Goal: Information Seeking & Learning: Learn about a topic

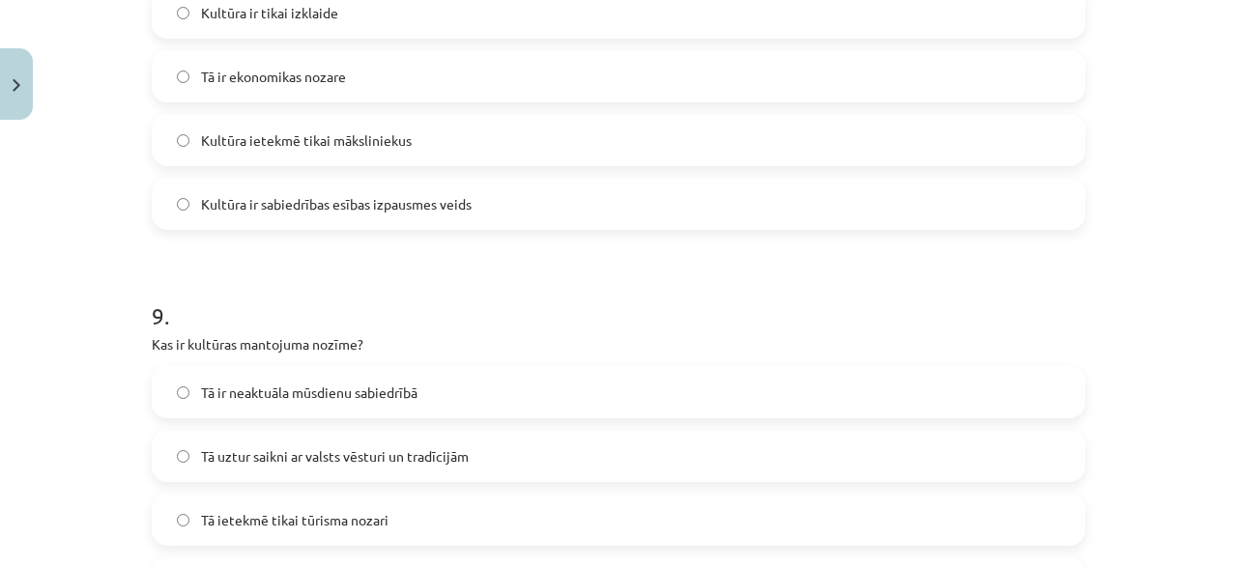
scroll to position [3801, 0]
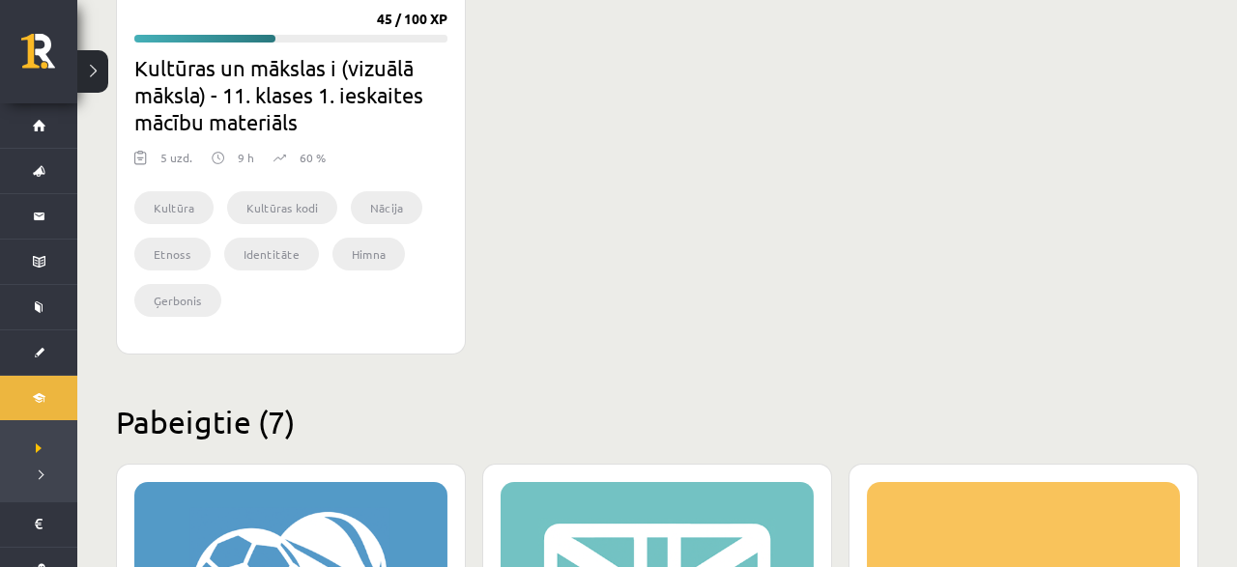
scroll to position [1809, 0]
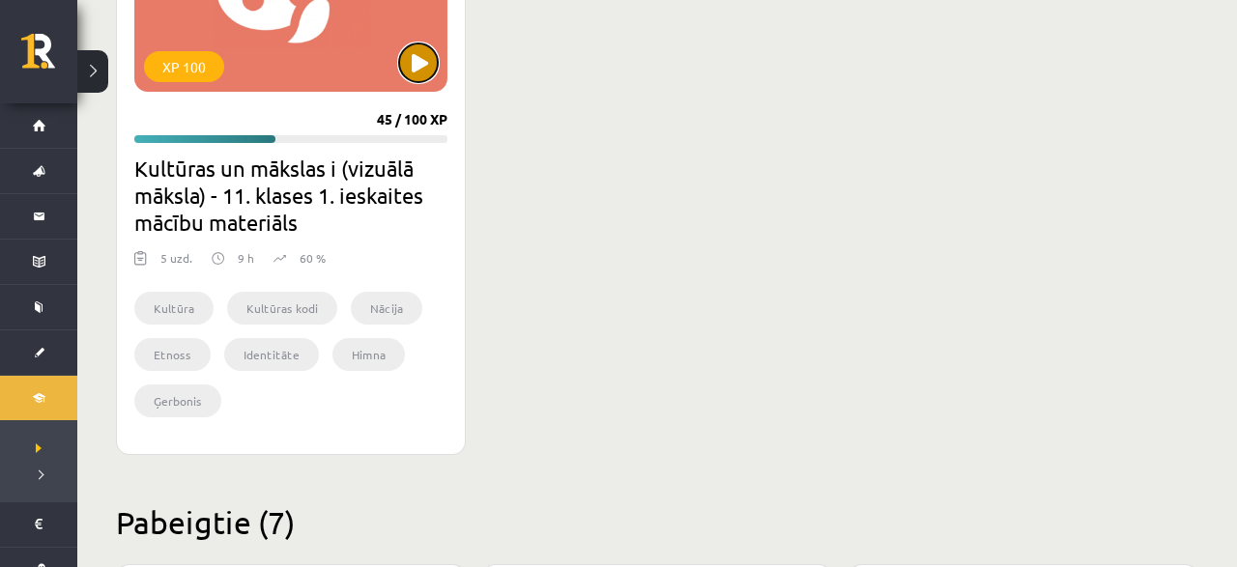
click at [422, 72] on button at bounding box center [418, 62] width 39 height 39
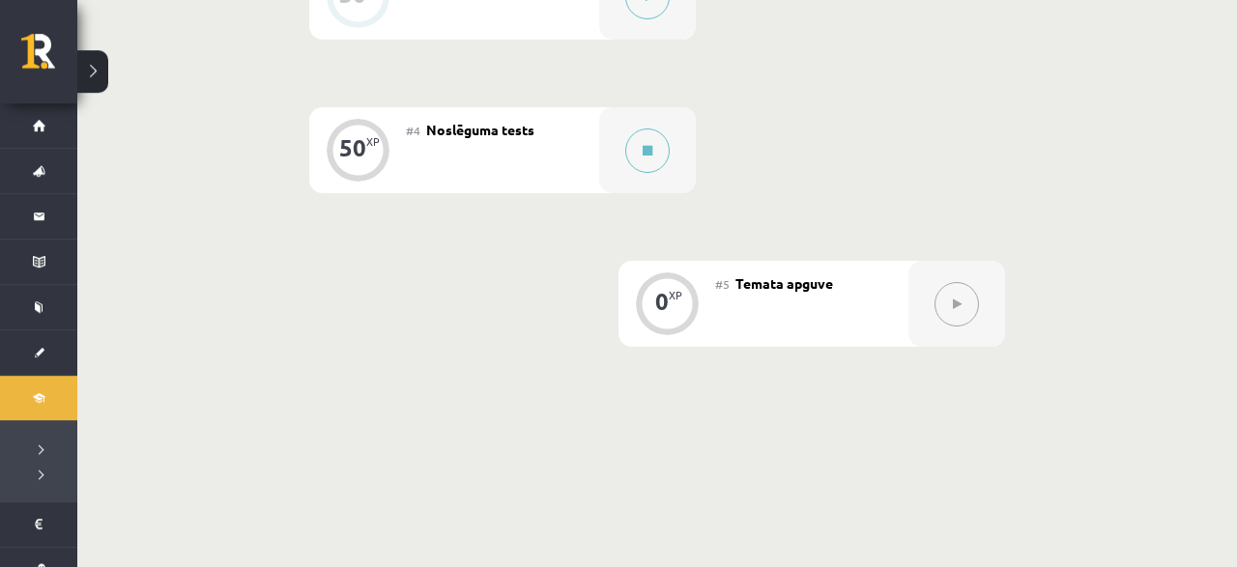
scroll to position [905, 0]
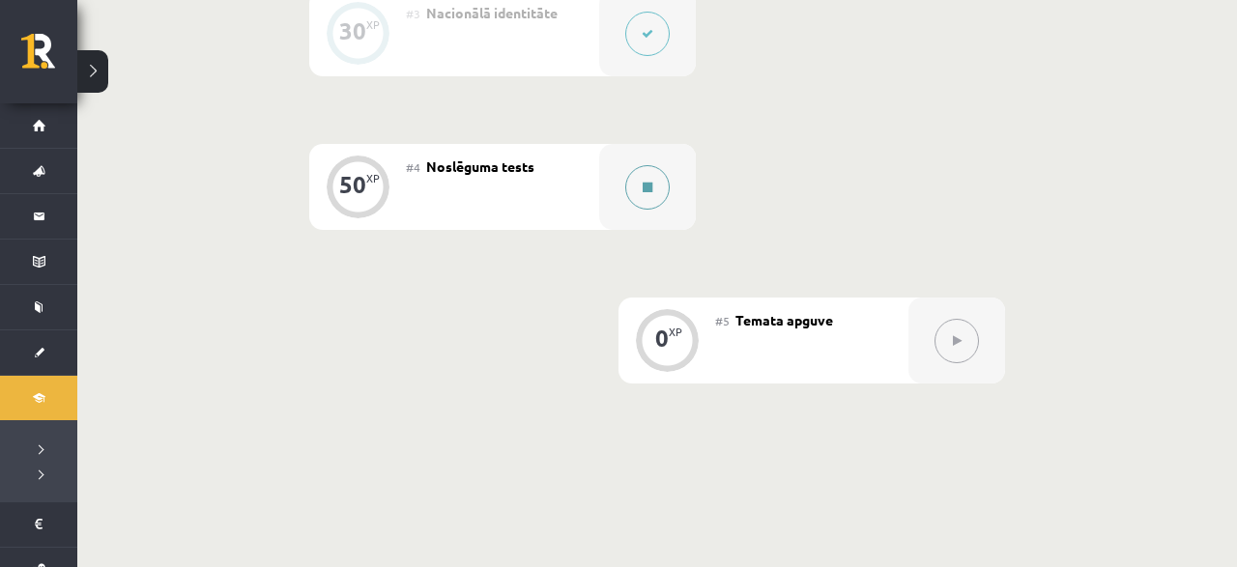
click at [641, 179] on button at bounding box center [647, 187] width 44 height 44
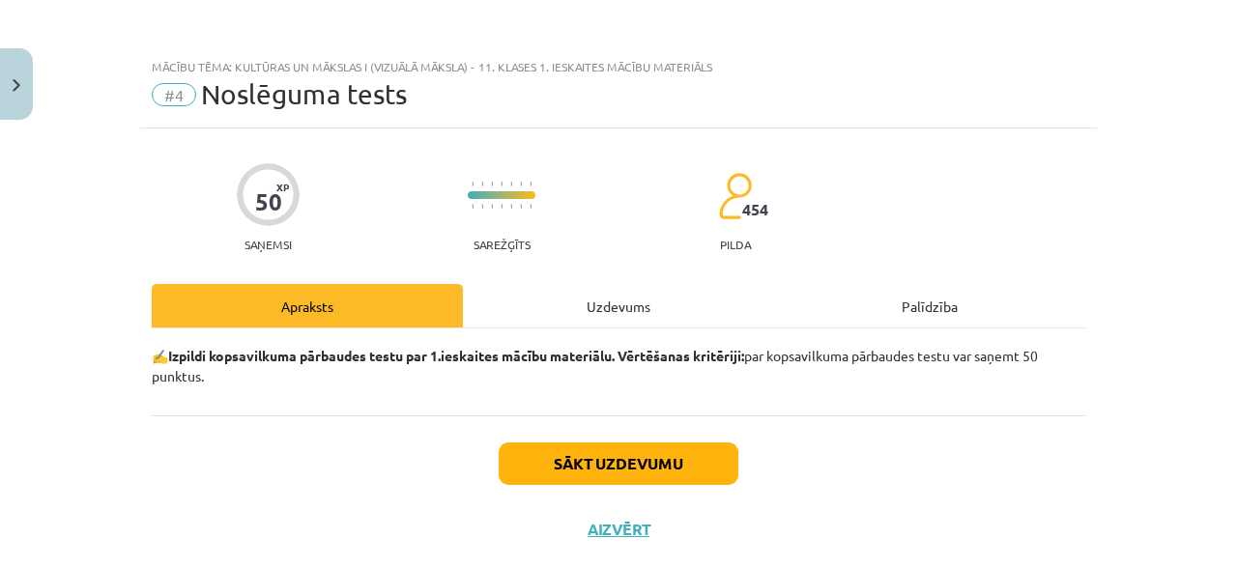
click at [514, 296] on div "Uzdevums" at bounding box center [618, 305] width 311 height 43
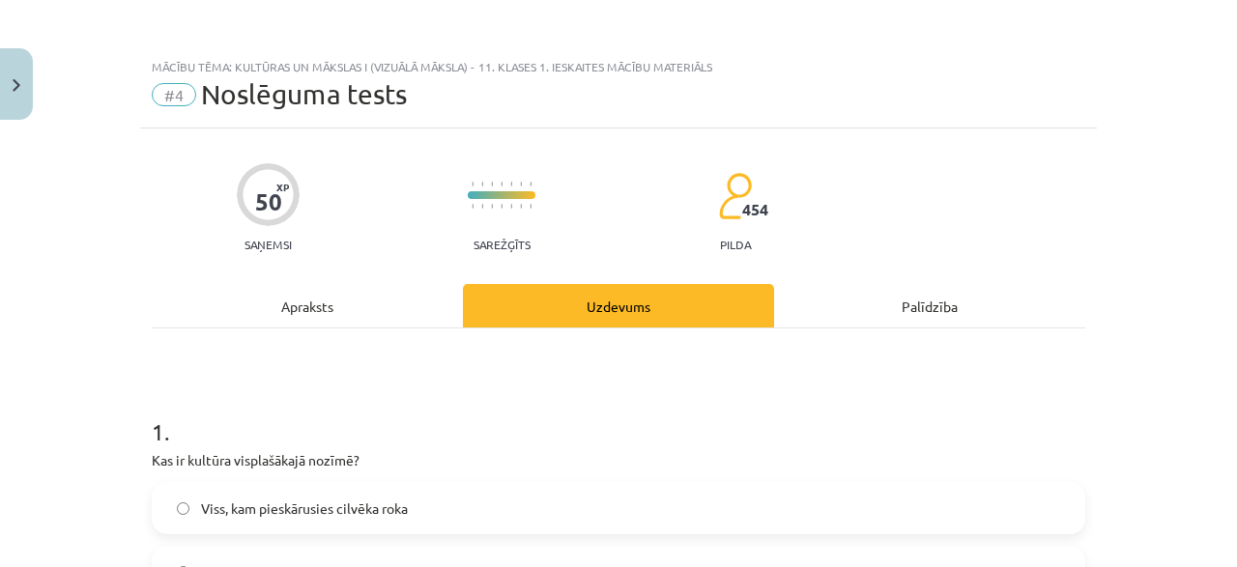
scroll to position [186, 0]
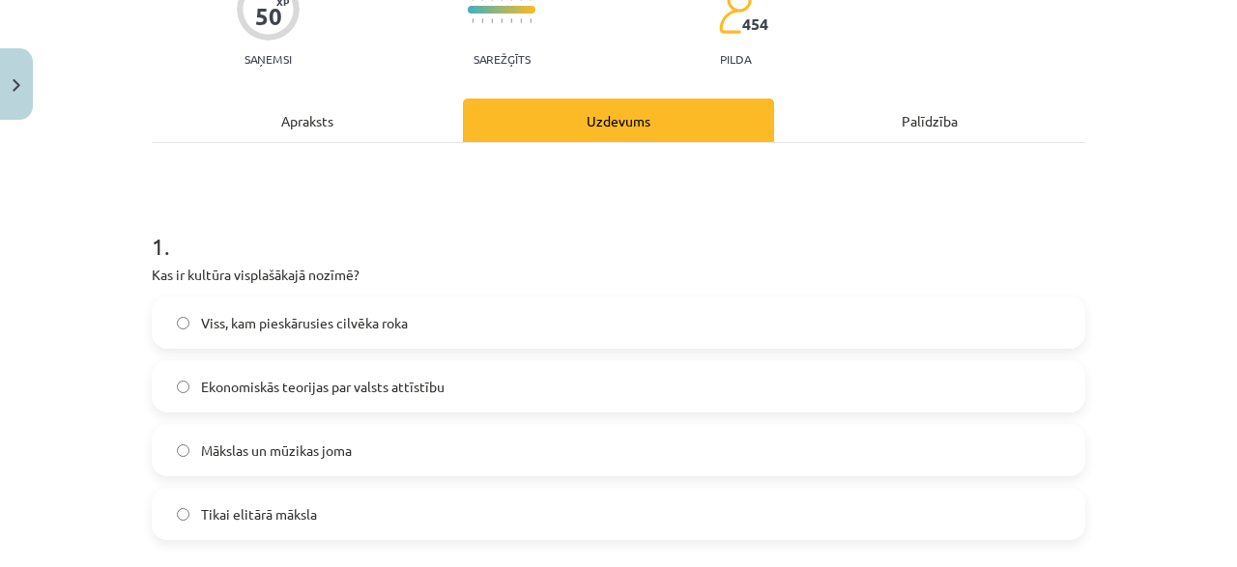
click at [320, 323] on span "Viss, kam pieskārusies cilvēka roka" at bounding box center [304, 323] width 207 height 20
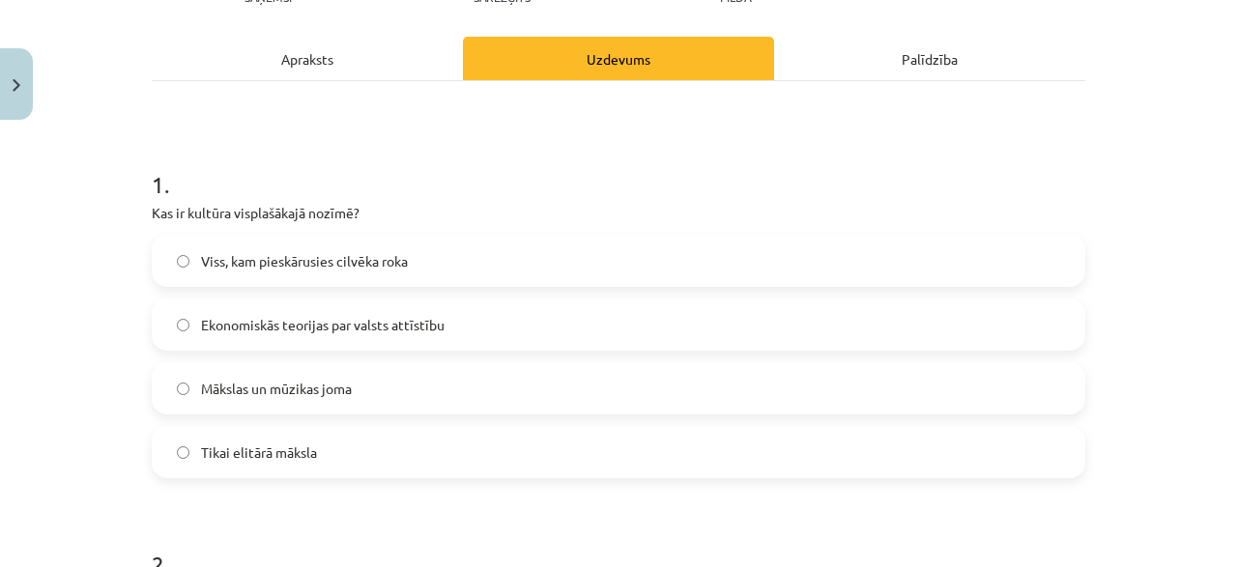
scroll to position [278, 0]
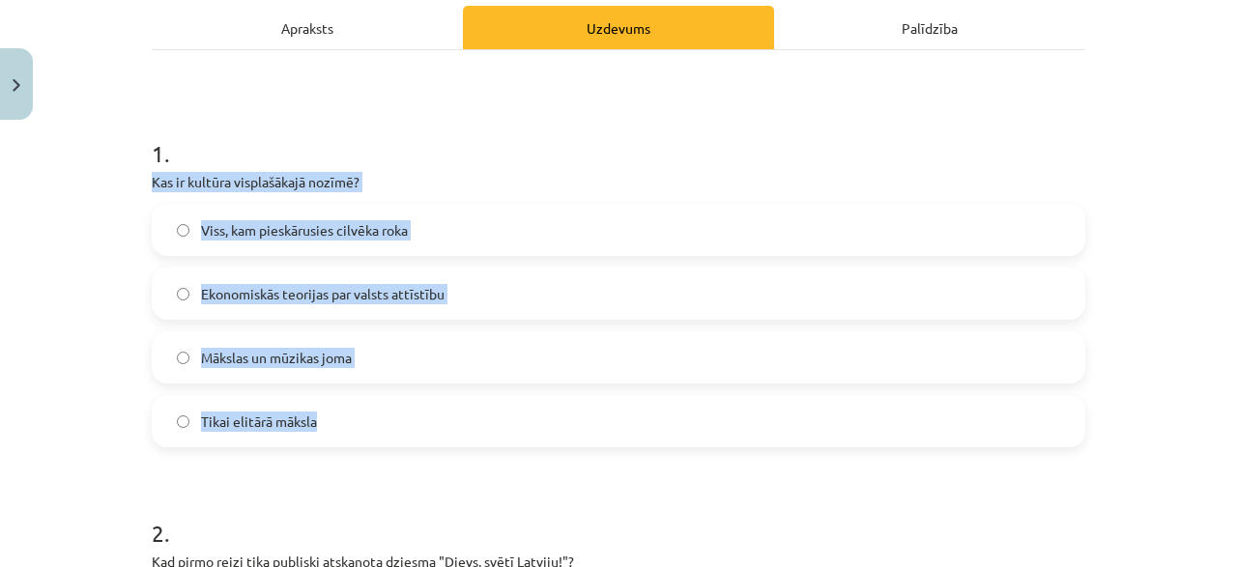
drag, startPoint x: 149, startPoint y: 180, endPoint x: 365, endPoint y: 397, distance: 306.9
copy div "Kas ir kultūra visplašākajā nozīmē? Viss, kam pieskārusies cilvēka roka Ekonomi…"
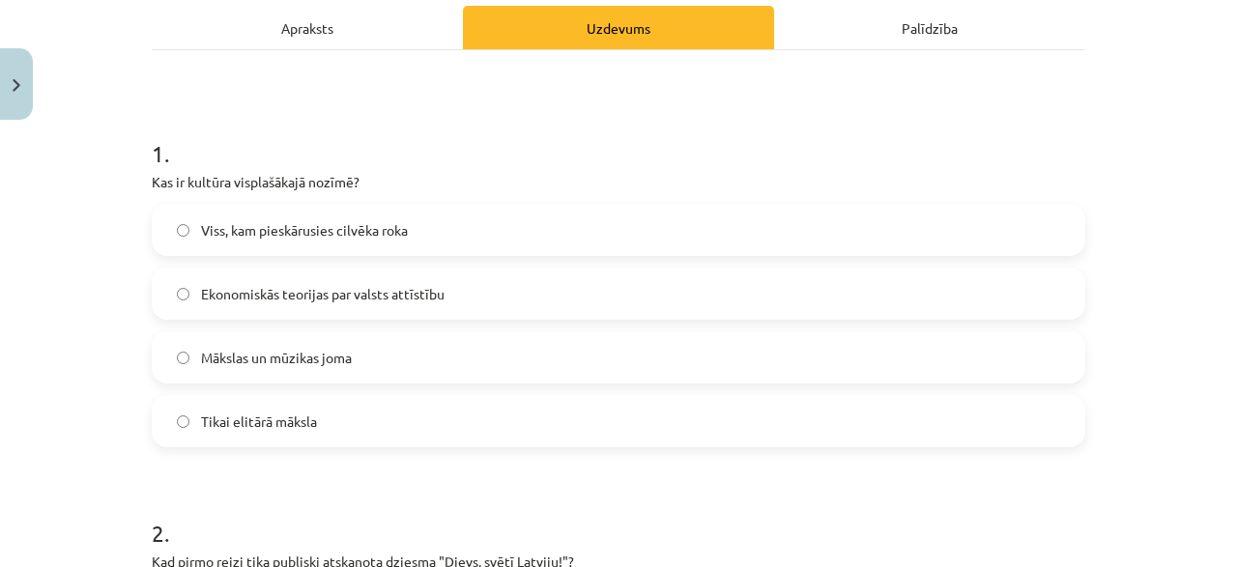
click at [116, 335] on div "Mācību tēma: Kultūras un mākslas i (vizuālā māksla) - 11. klases 1. ieskaites m…" at bounding box center [618, 283] width 1237 height 567
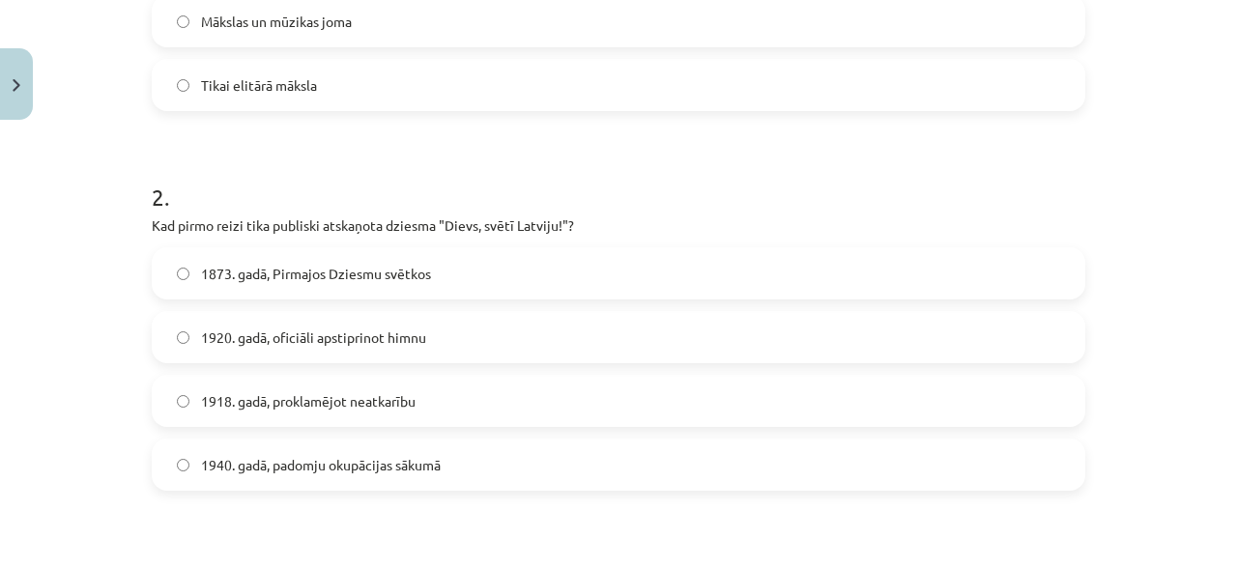
scroll to position [650, 0]
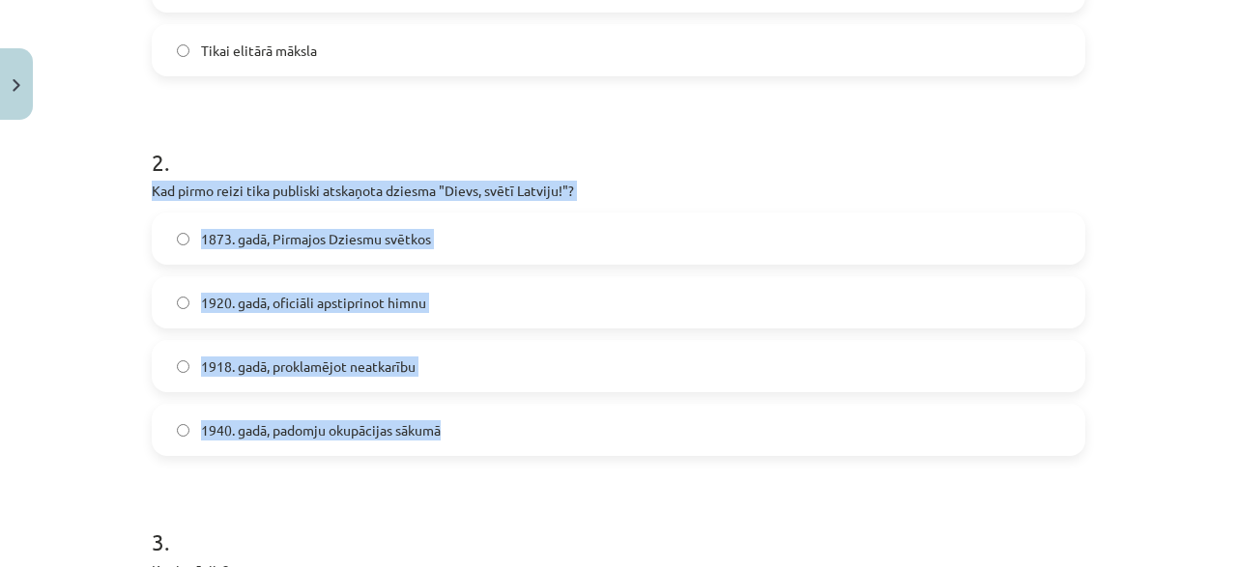
drag, startPoint x: 148, startPoint y: 189, endPoint x: 531, endPoint y: 438, distance: 456.3
copy div "Kad pirmo reizi tika publiski atskaņota dziesma "Dievs, svētī Latviju!"? 1873. …"
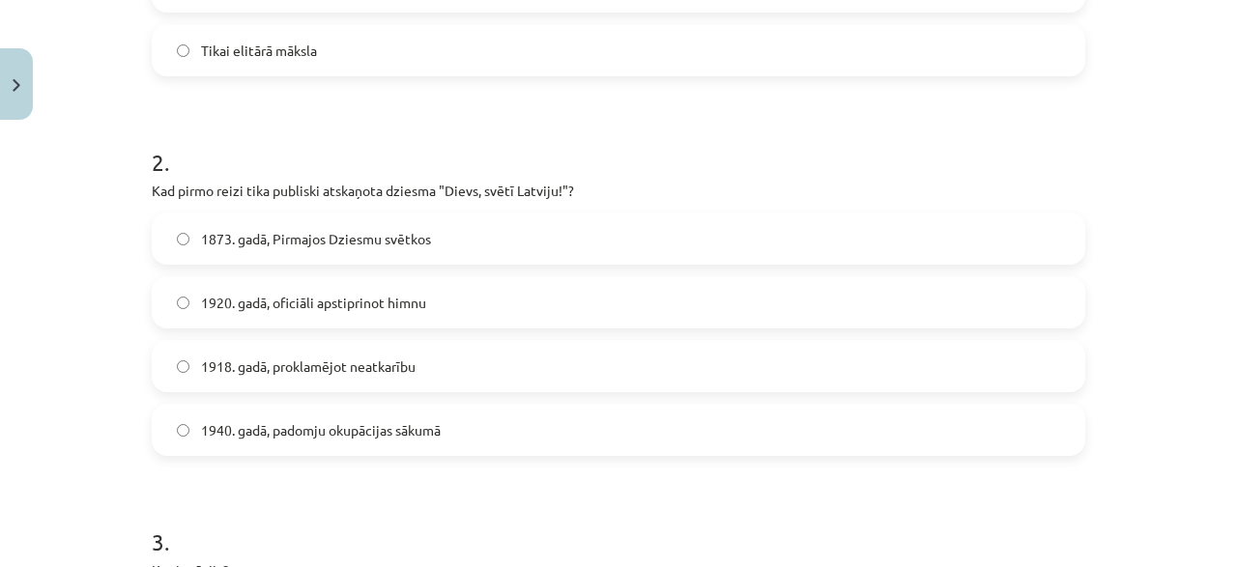
click at [398, 235] on span "1873. gadā, Pirmajos Dziesmu svētkos" at bounding box center [316, 239] width 230 height 20
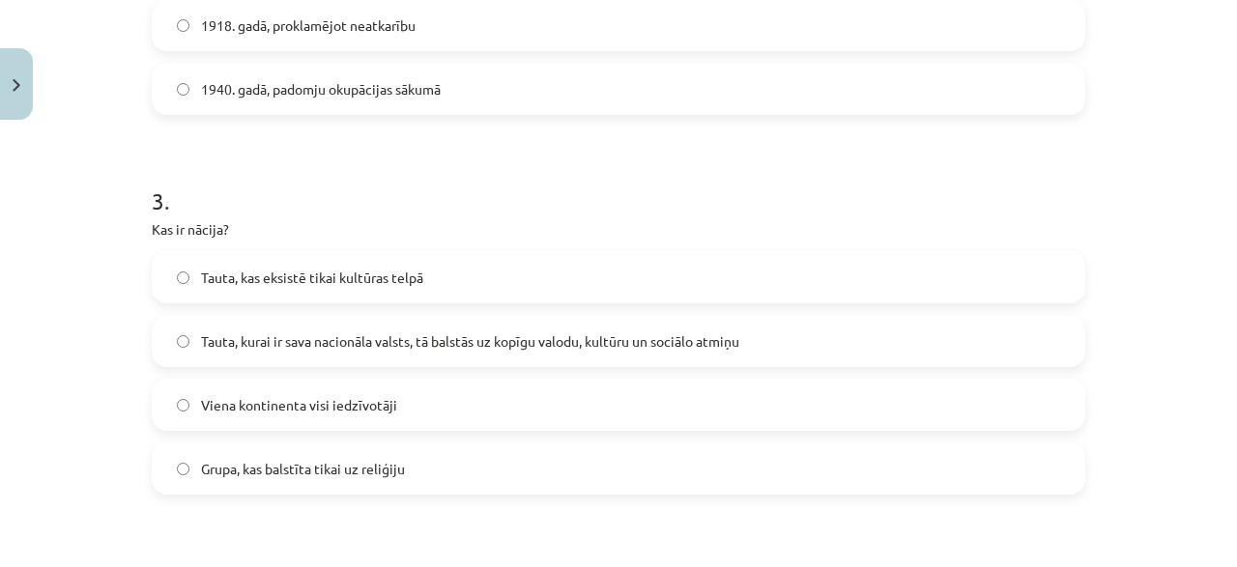
scroll to position [1021, 0]
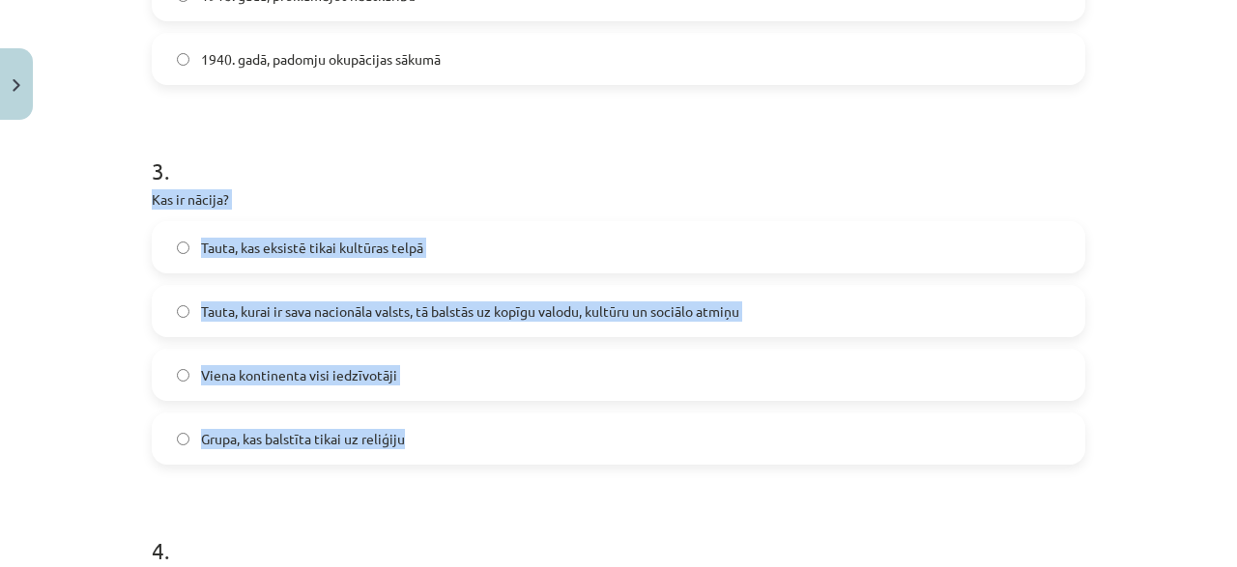
drag, startPoint x: 155, startPoint y: 190, endPoint x: 428, endPoint y: 428, distance: 362.4
click at [428, 428] on div "3 . Kas ir nācija? Tauta, kas eksistē tikai kultūras telpā Tauta, kurai ir sava…" at bounding box center [619, 294] width 934 height 341
copy div "Kas ir nācija? Tauta, kas eksistē tikai kultūras telpā Tauta, kurai ir sava nac…"
click at [232, 291] on label "Tauta, kurai ir sava nacionāla valsts, tā balstās uz kopīgu valodu, kultūru un …" at bounding box center [619, 311] width 930 height 48
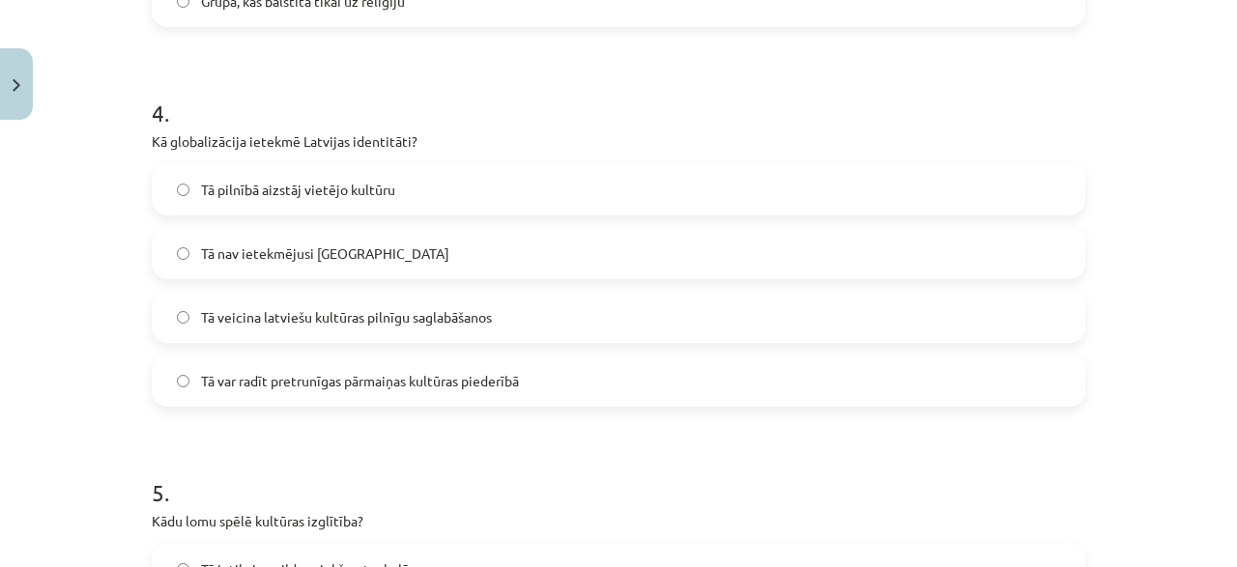
scroll to position [1485, 0]
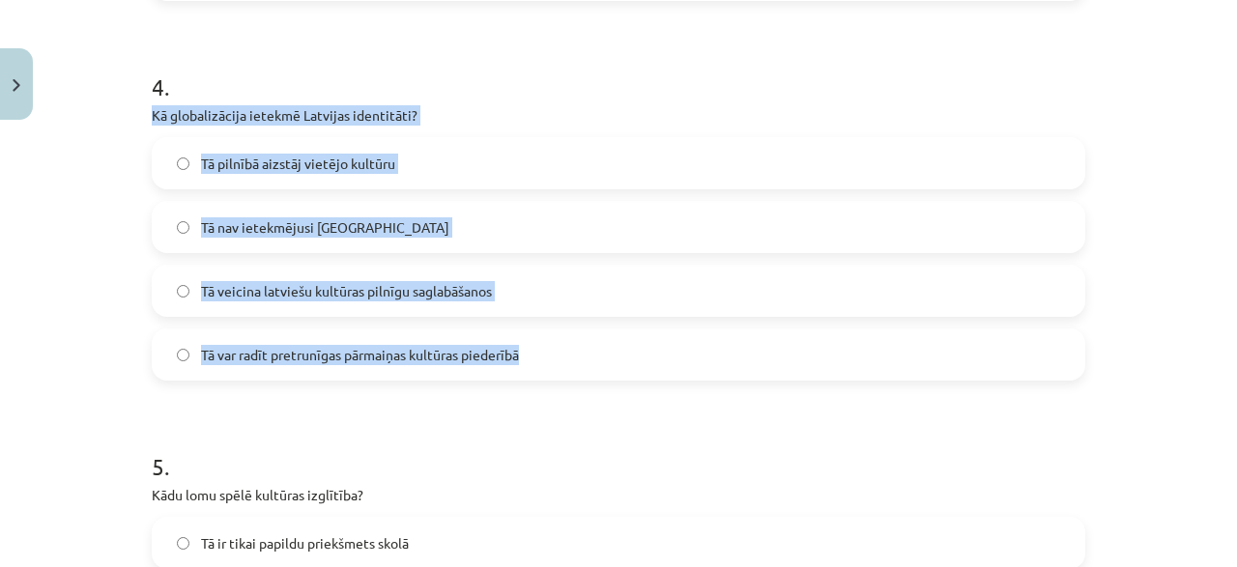
drag, startPoint x: 150, startPoint y: 111, endPoint x: 527, endPoint y: 339, distance: 440.6
copy div "Kā globalizācija ietekmē Latvijas identitāti? Tā pilnībā aizstāj vietējo kultūr…"
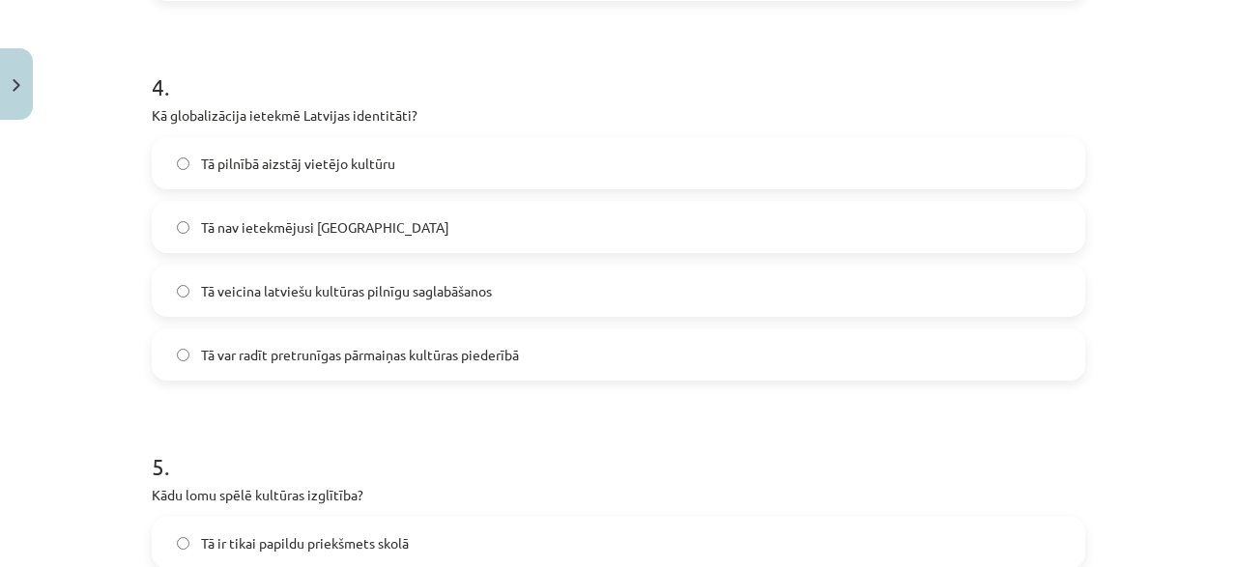
click at [297, 361] on span "Tā var radīt pretrunīgas pārmaiņas kultūras piederībā" at bounding box center [360, 355] width 318 height 20
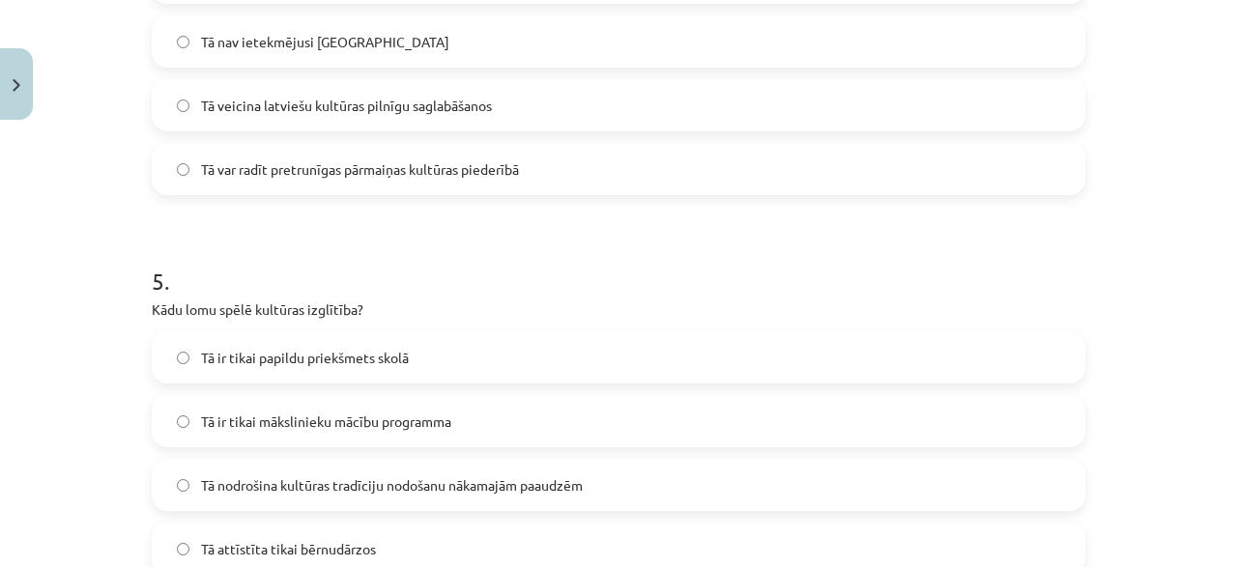
scroll to position [1763, 0]
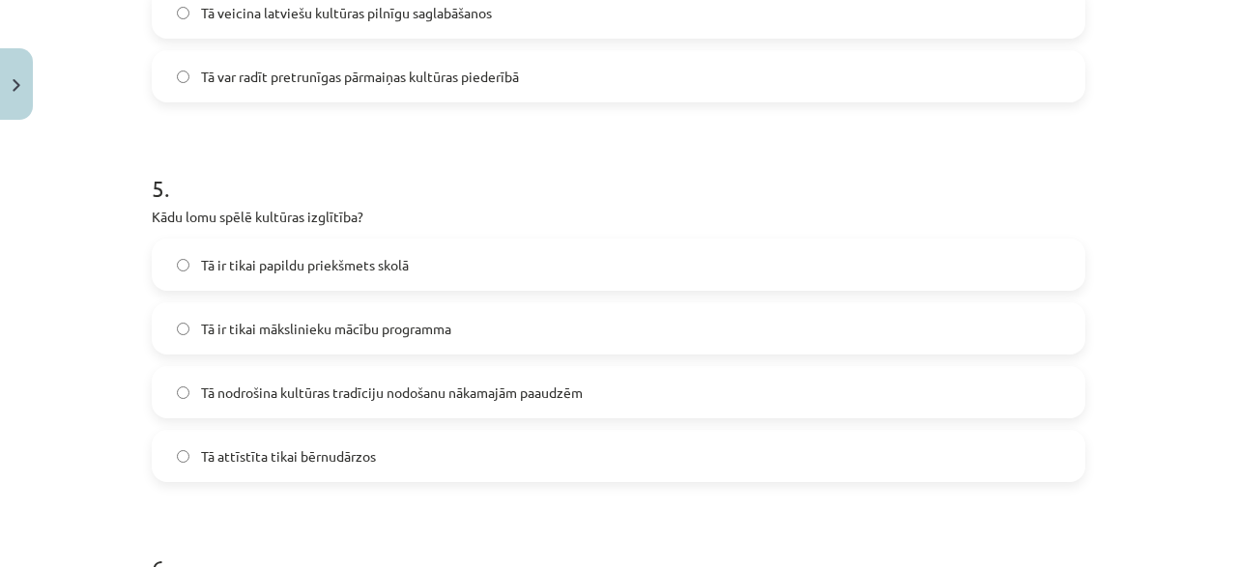
click at [303, 404] on label "Tā nodrošina kultūras tradīciju nodošanu nākamajām paaudzēm" at bounding box center [619, 392] width 930 height 48
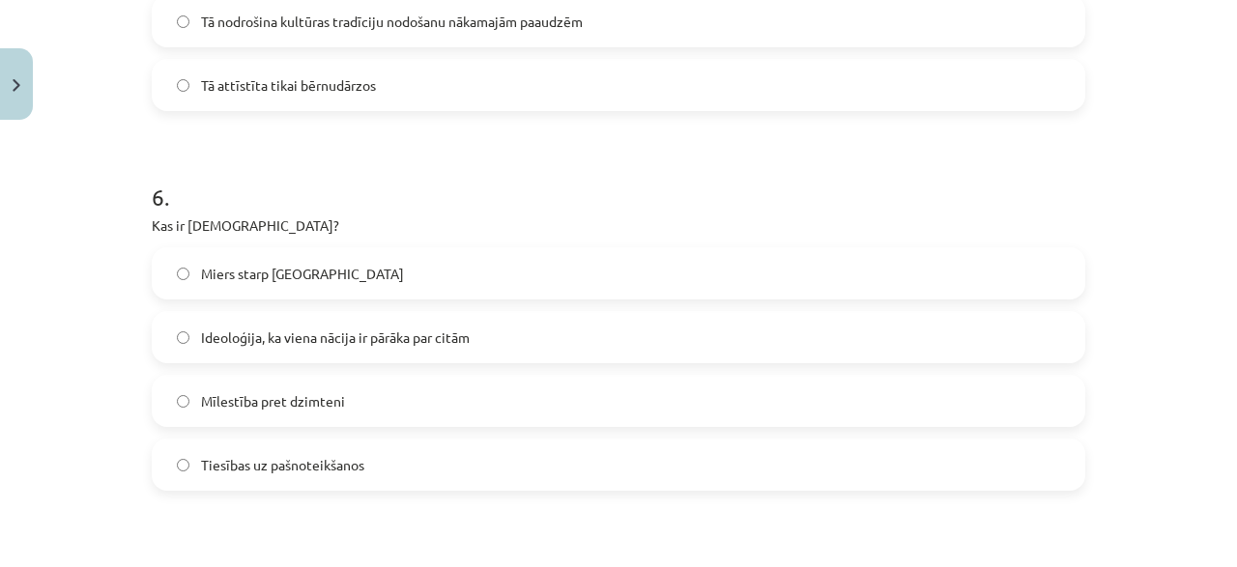
scroll to position [2227, 0]
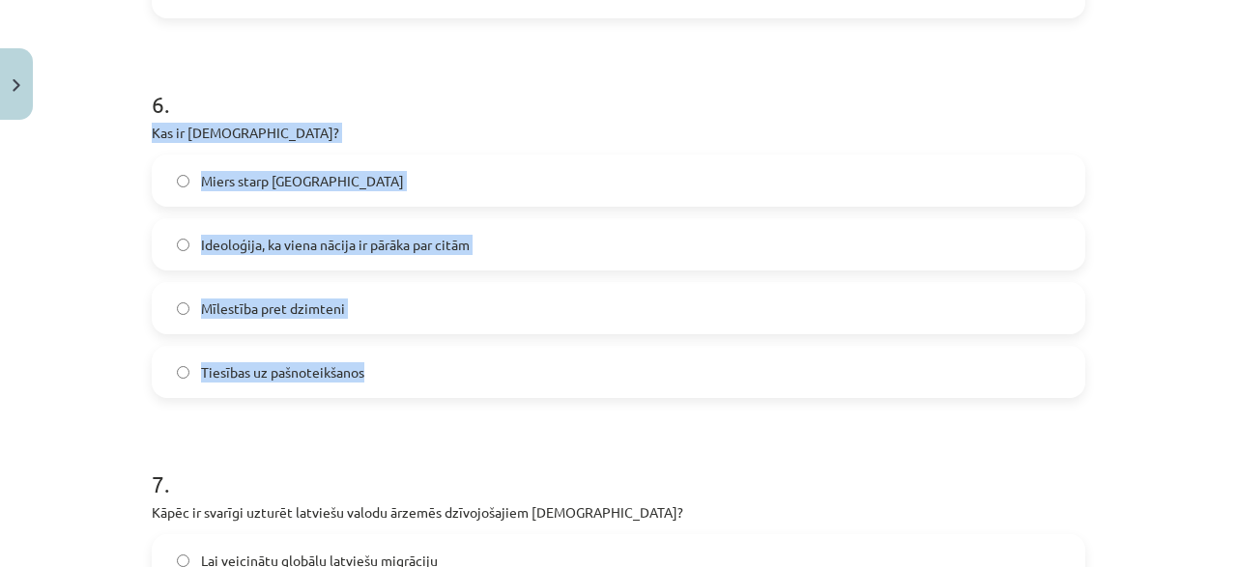
drag, startPoint x: 153, startPoint y: 134, endPoint x: 434, endPoint y: 368, distance: 365.8
click at [434, 368] on div "6 . Kas ir [DEMOGRAPHIC_DATA]? Miers starp nācijām Ideoloģija, ka viena nācija …" at bounding box center [619, 227] width 934 height 341
copy div "Kas ir [DEMOGRAPHIC_DATA]? Miers starp nācijām Ideoloģija, ka viena nācija ir p…"
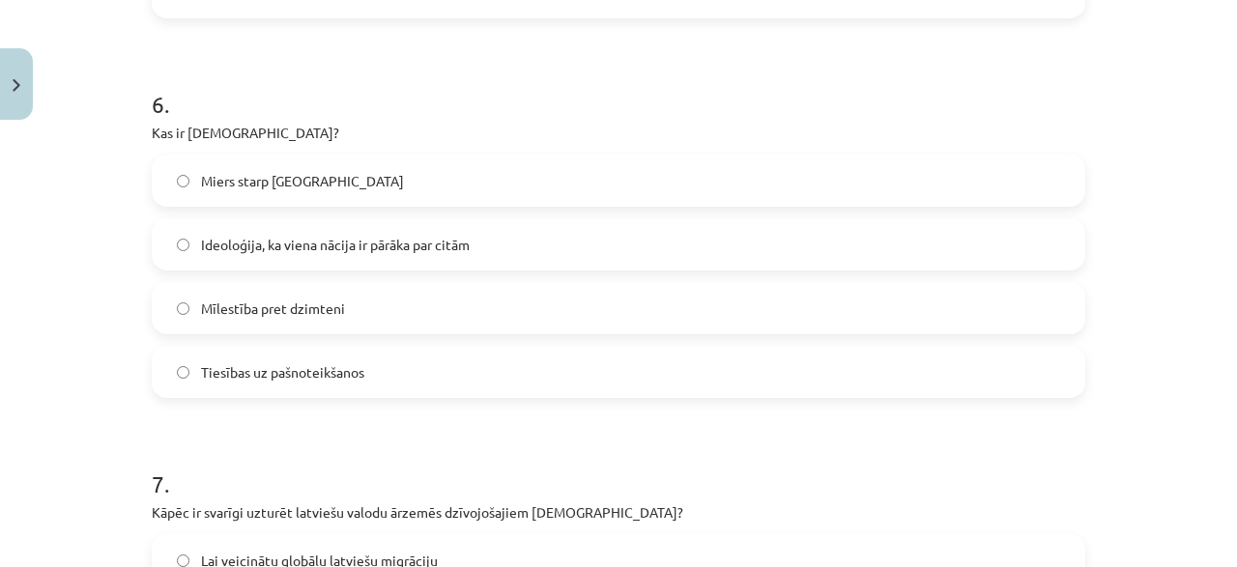
click at [285, 461] on h1 "7 ." at bounding box center [619, 467] width 934 height 60
click at [254, 258] on label "Ideoloģija, ka viena nācija ir pārāka par citām" at bounding box center [619, 244] width 930 height 48
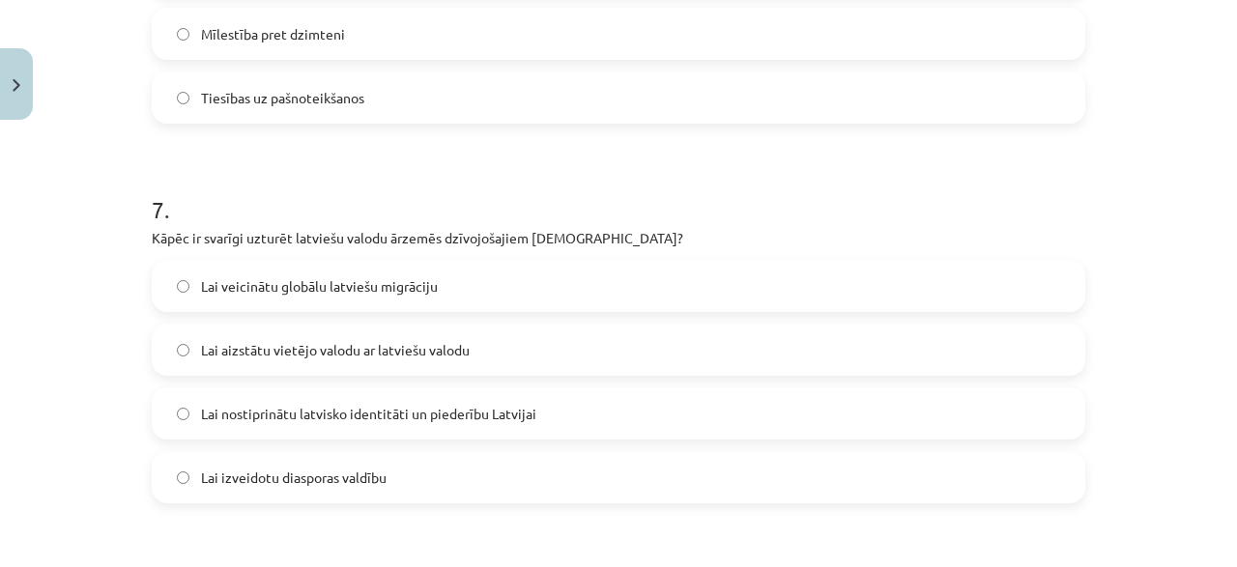
scroll to position [2594, 0]
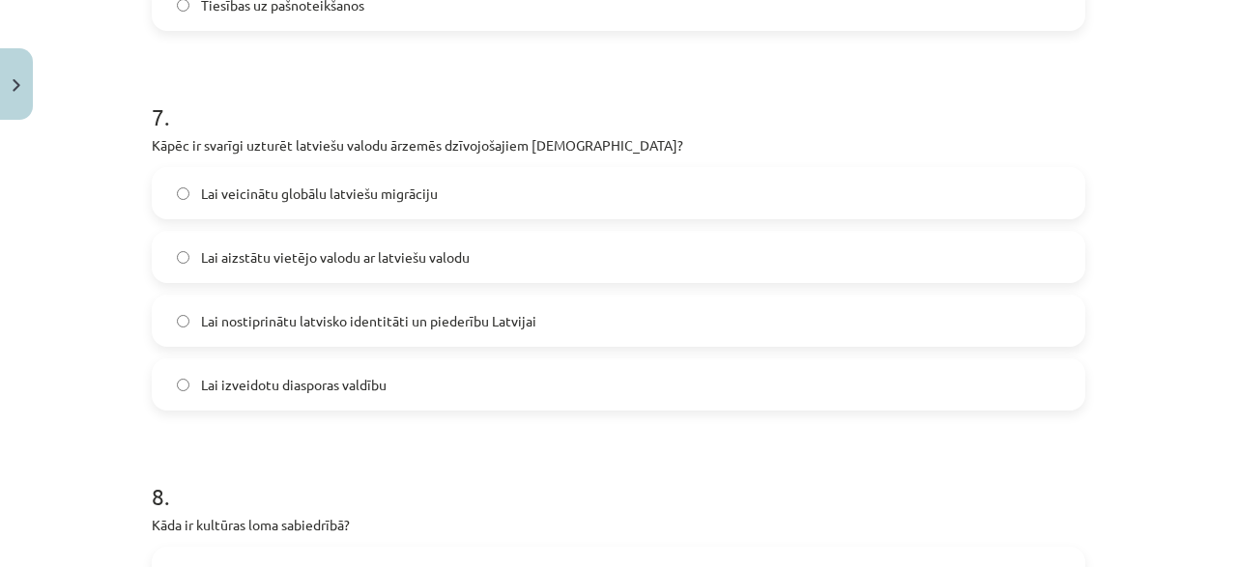
click at [405, 314] on span "Lai nostiprinātu latvisko identitāti un piederību Latvijai" at bounding box center [368, 321] width 335 height 20
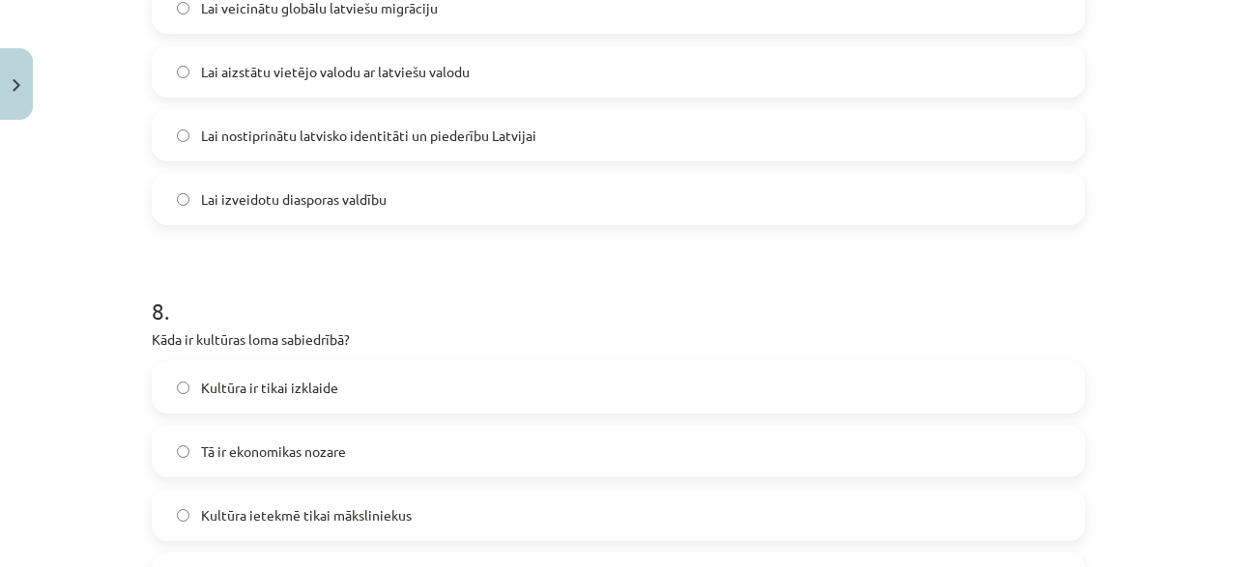
scroll to position [2873, 0]
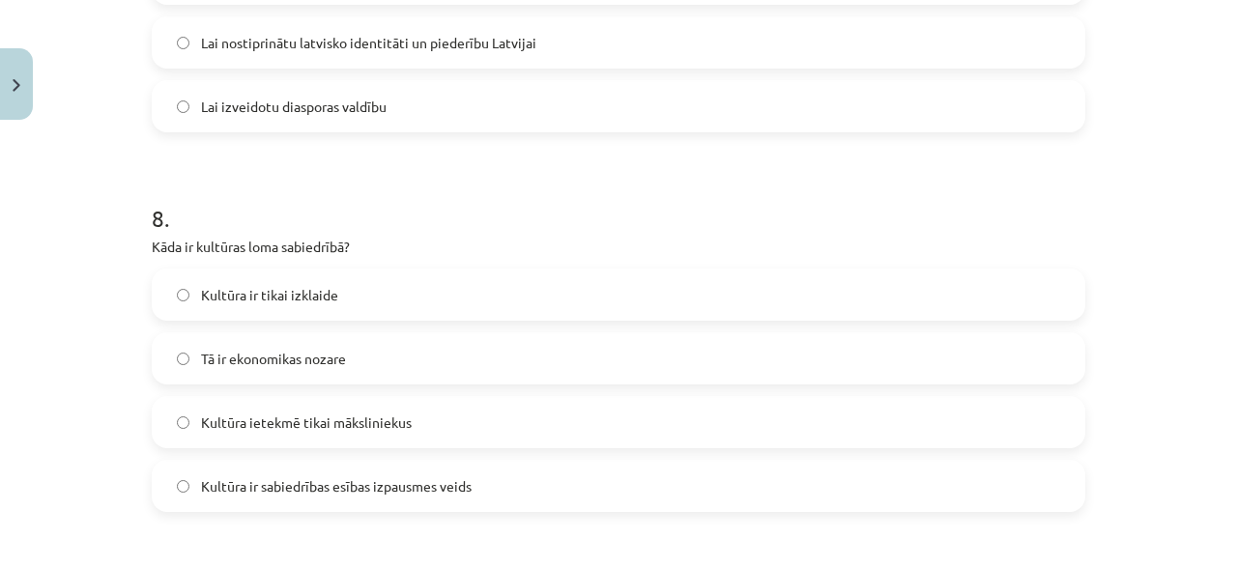
click at [472, 484] on span "Kultūra ir sabiedrības esības izpausmes veids" at bounding box center [336, 487] width 271 height 20
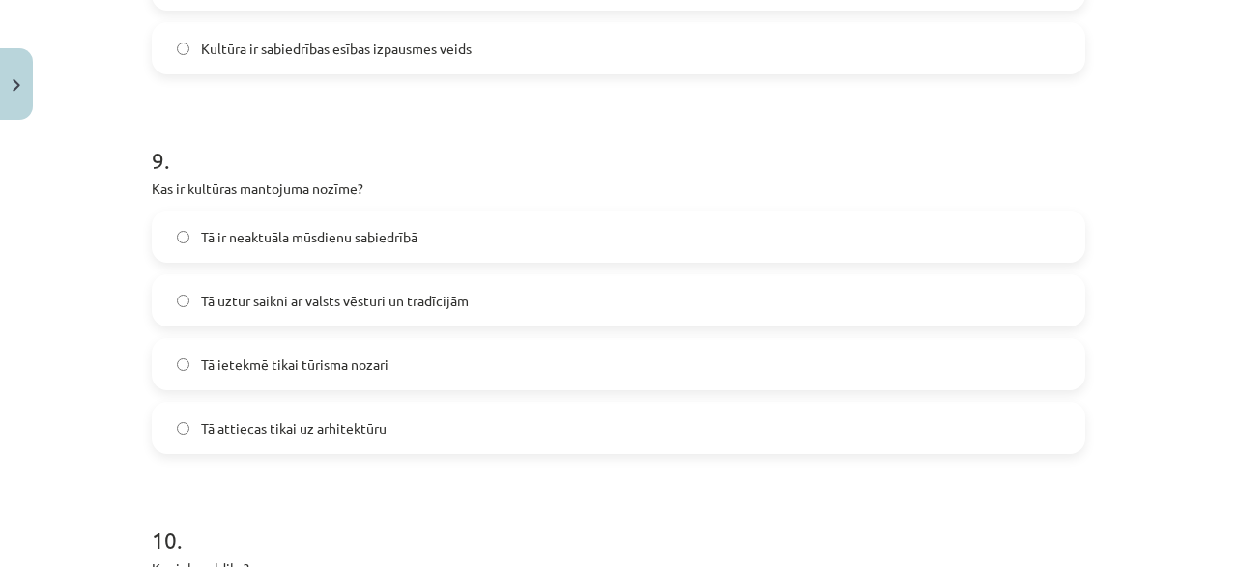
scroll to position [3337, 0]
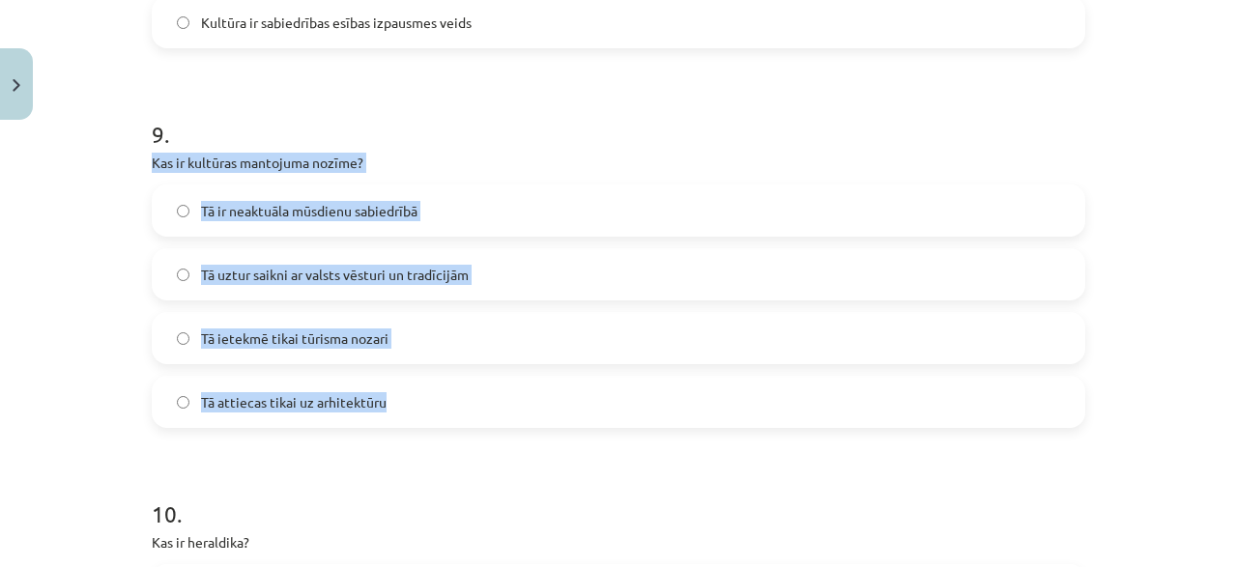
drag, startPoint x: 152, startPoint y: 163, endPoint x: 442, endPoint y: 407, distance: 378.7
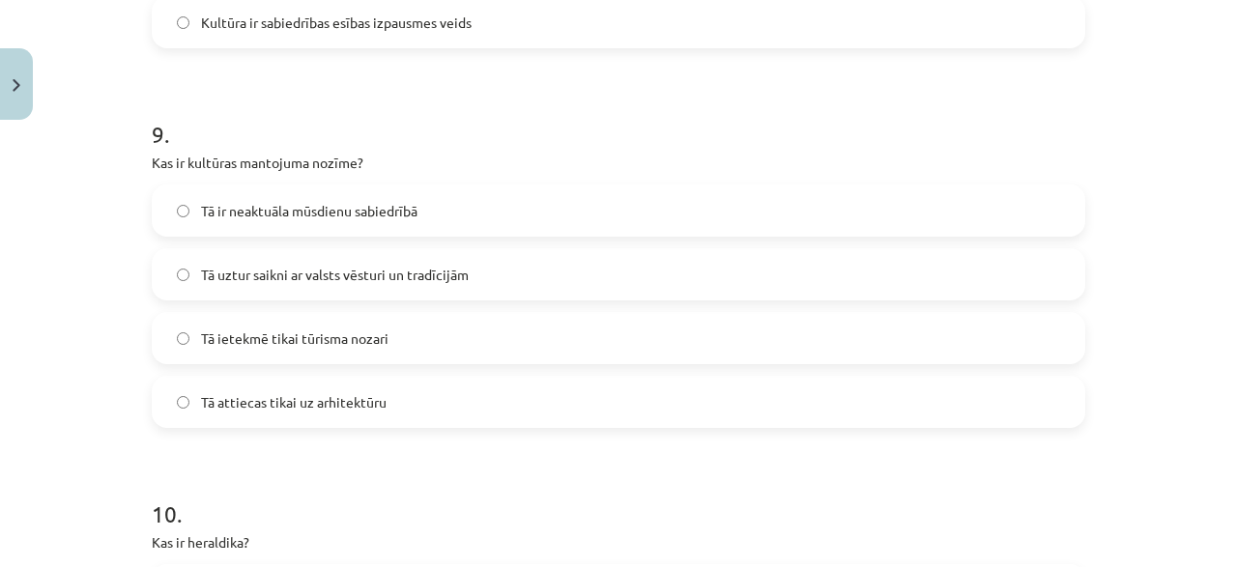
click at [507, 270] on label "Tā uztur saikni ar valsts vēsturi un tradīcijām" at bounding box center [619, 274] width 930 height 48
click at [481, 259] on label "Tā uztur saikni ar valsts vēsturi un tradīcijām" at bounding box center [619, 274] width 930 height 48
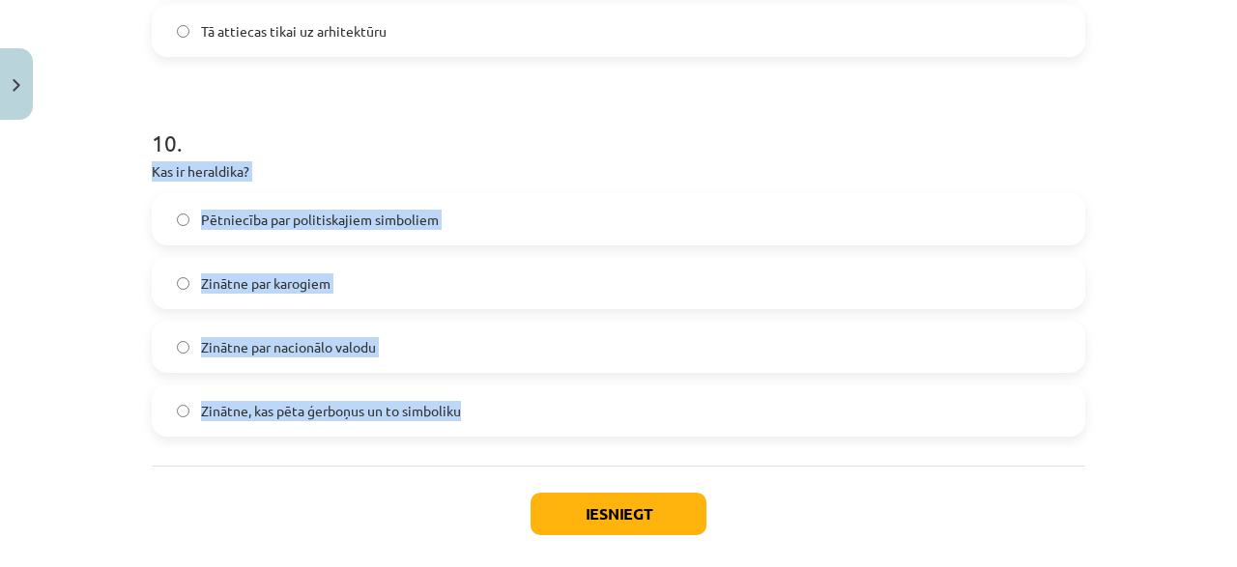
drag, startPoint x: 143, startPoint y: 172, endPoint x: 518, endPoint y: 404, distance: 441.0
copy div "Kas ir heraldika? Pētniecība par politiskajiem simboliem Zinātne par karogiem Z…"
click at [386, 251] on div "Pētniecība par politiskajiem simboliem Zinātne par karogiem Zinātne par nacionā…" at bounding box center [619, 315] width 934 height 244
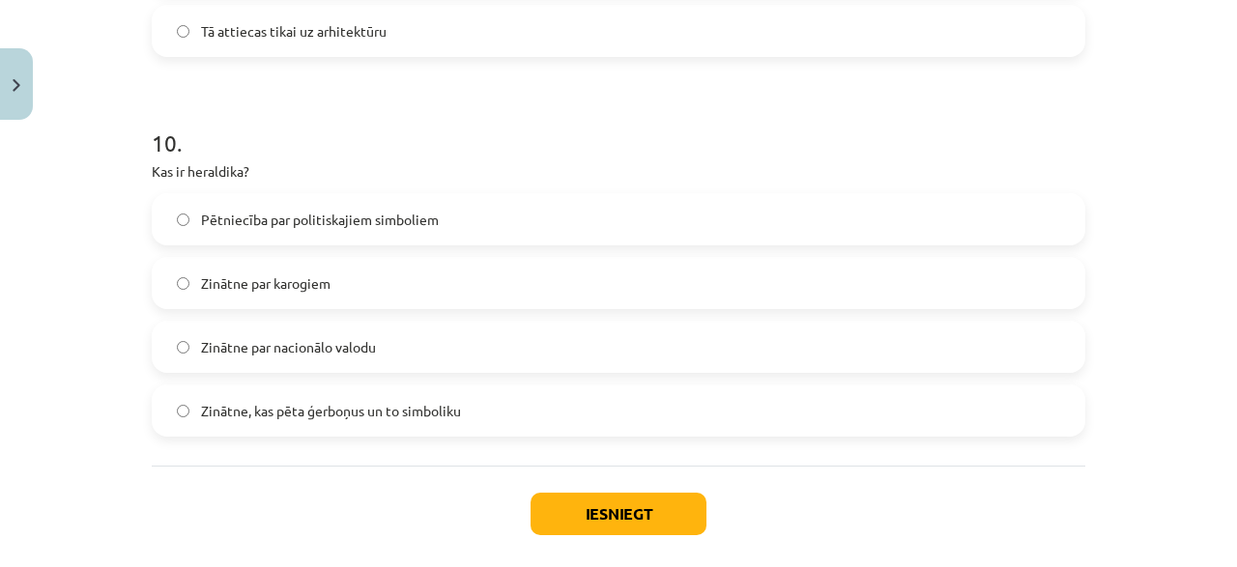
click at [456, 399] on label "Zinātne, kas pēta ģerboņus un to simboliku" at bounding box center [619, 411] width 930 height 48
click at [576, 502] on button "Iesniegt" at bounding box center [619, 514] width 176 height 43
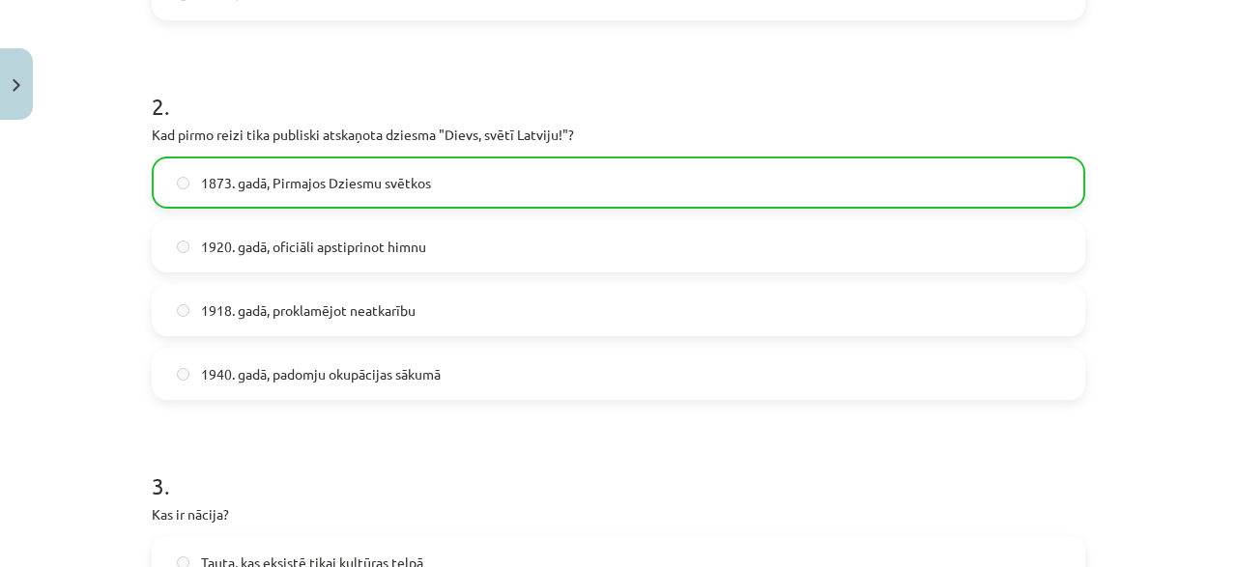
scroll to position [0, 0]
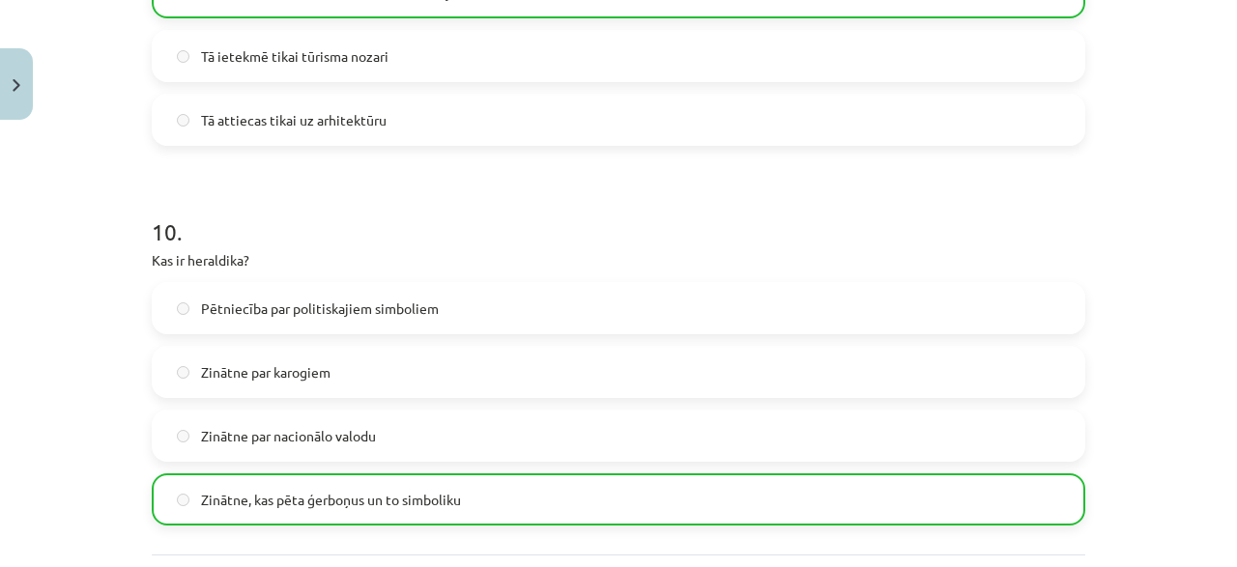
scroll to position [3861, 0]
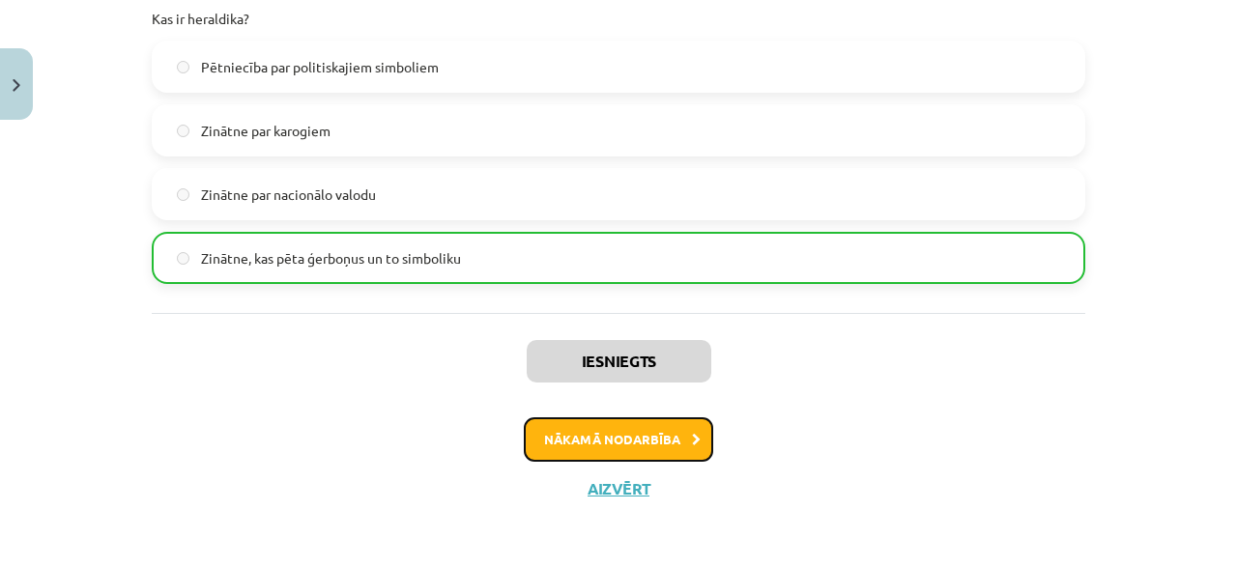
click at [588, 448] on button "Nākamā nodarbība" at bounding box center [618, 440] width 189 height 44
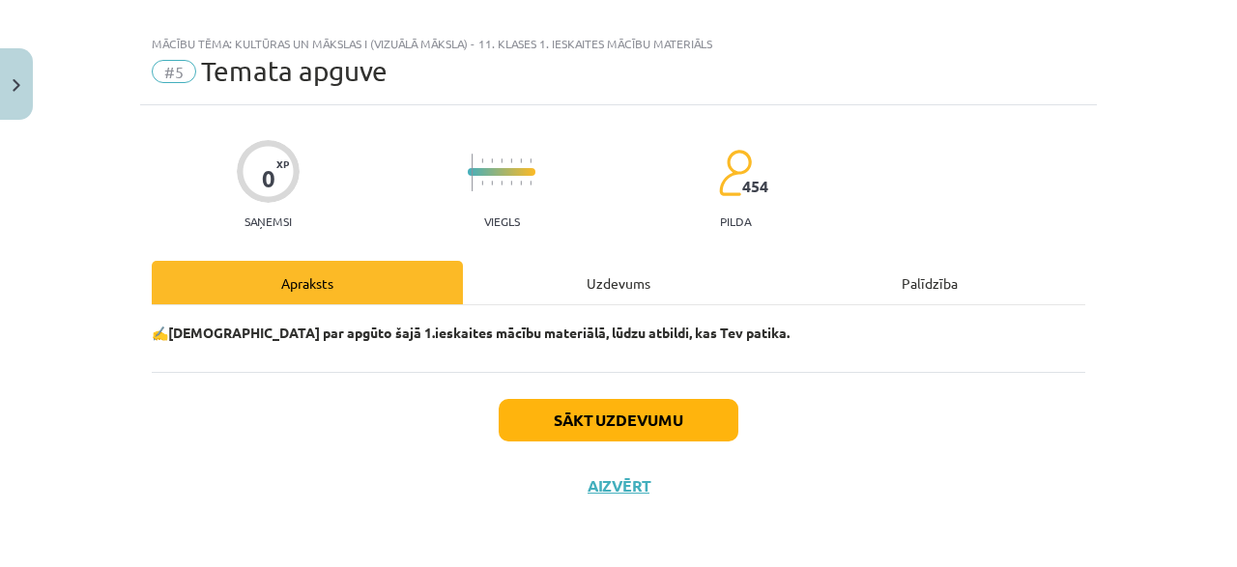
scroll to position [21, 0]
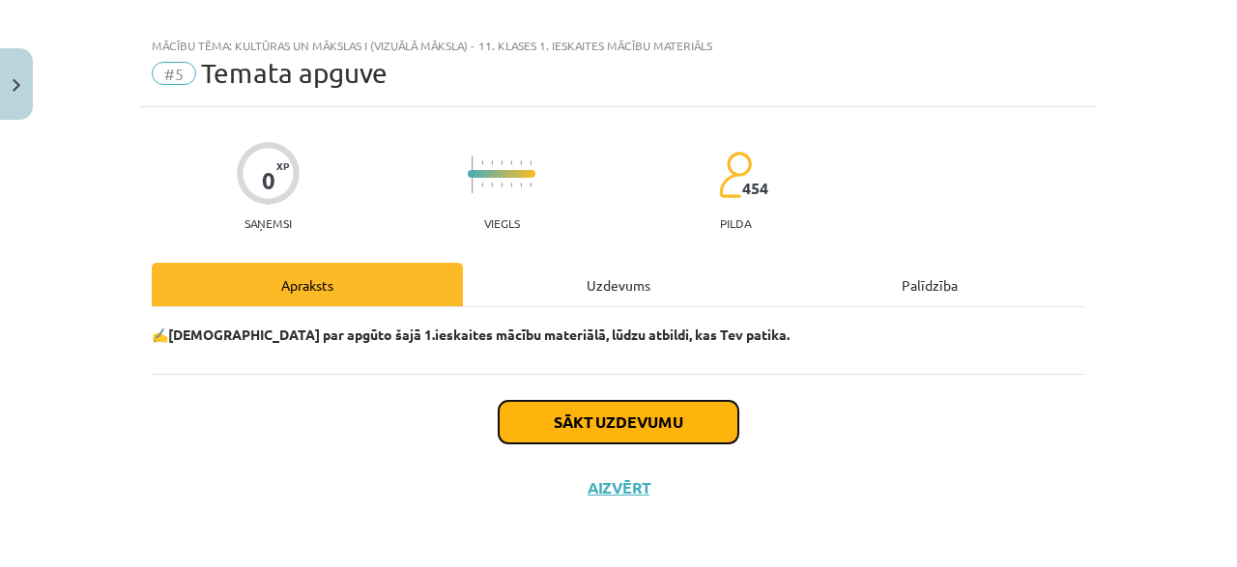
click at [591, 422] on button "Sākt uzdevumu" at bounding box center [619, 422] width 240 height 43
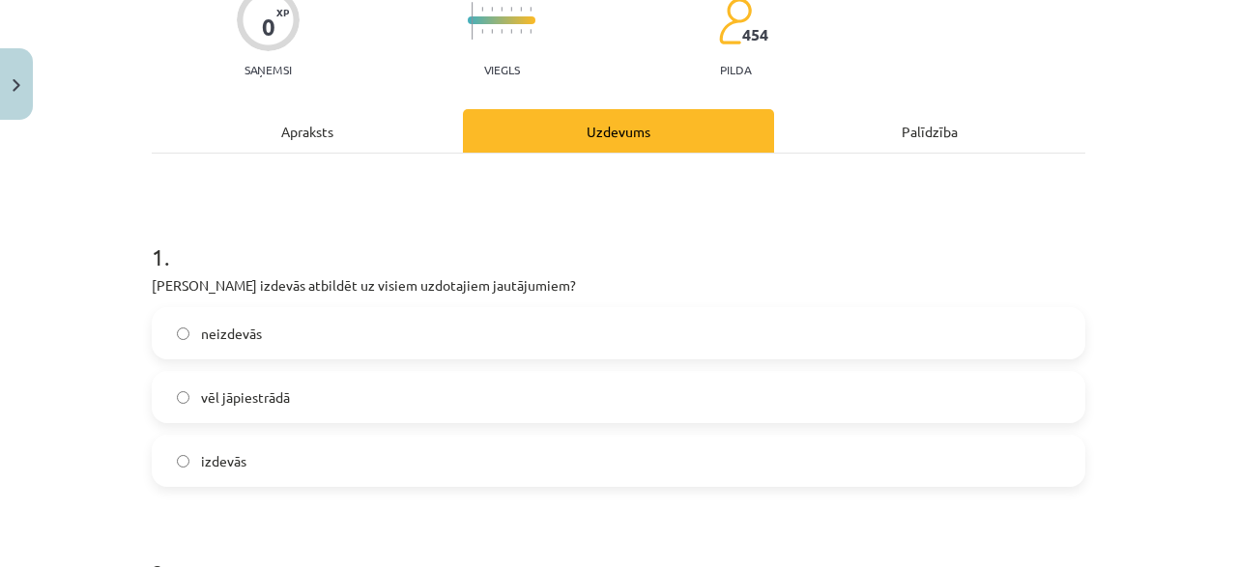
scroll to position [207, 0]
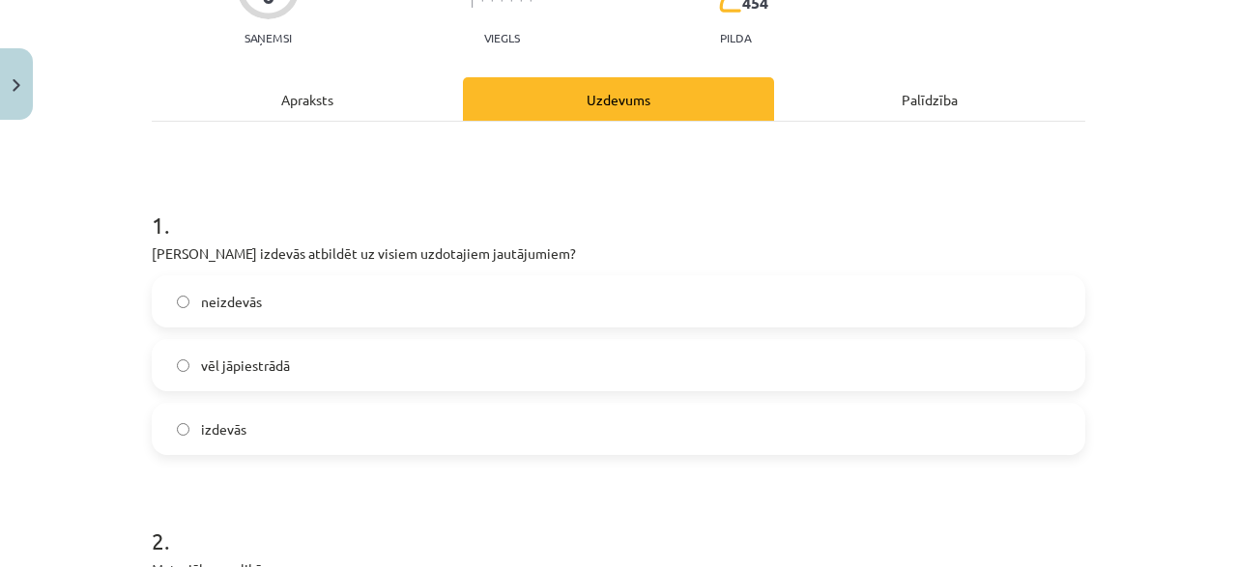
click at [278, 416] on label "izdevās" at bounding box center [619, 429] width 930 height 48
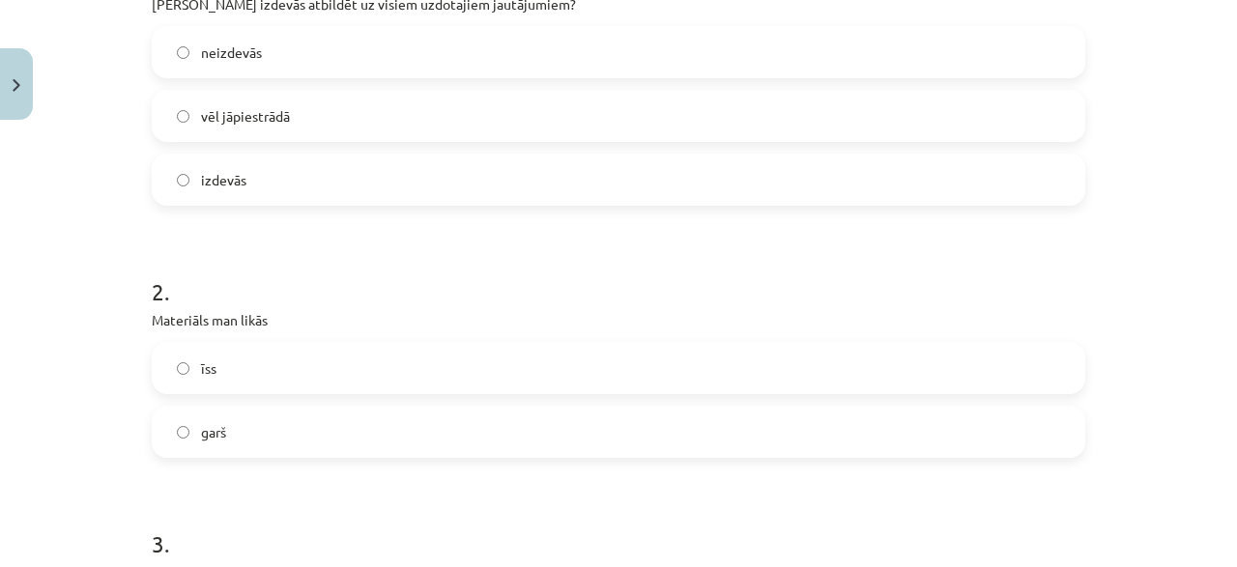
scroll to position [485, 0]
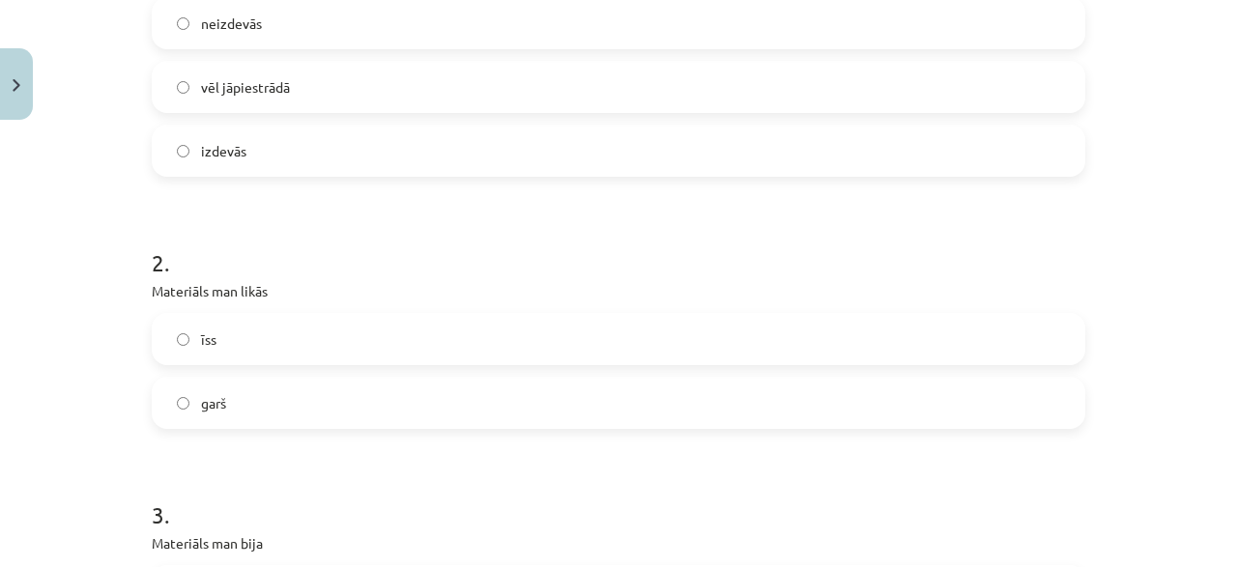
click at [254, 340] on label "īss" at bounding box center [619, 339] width 930 height 48
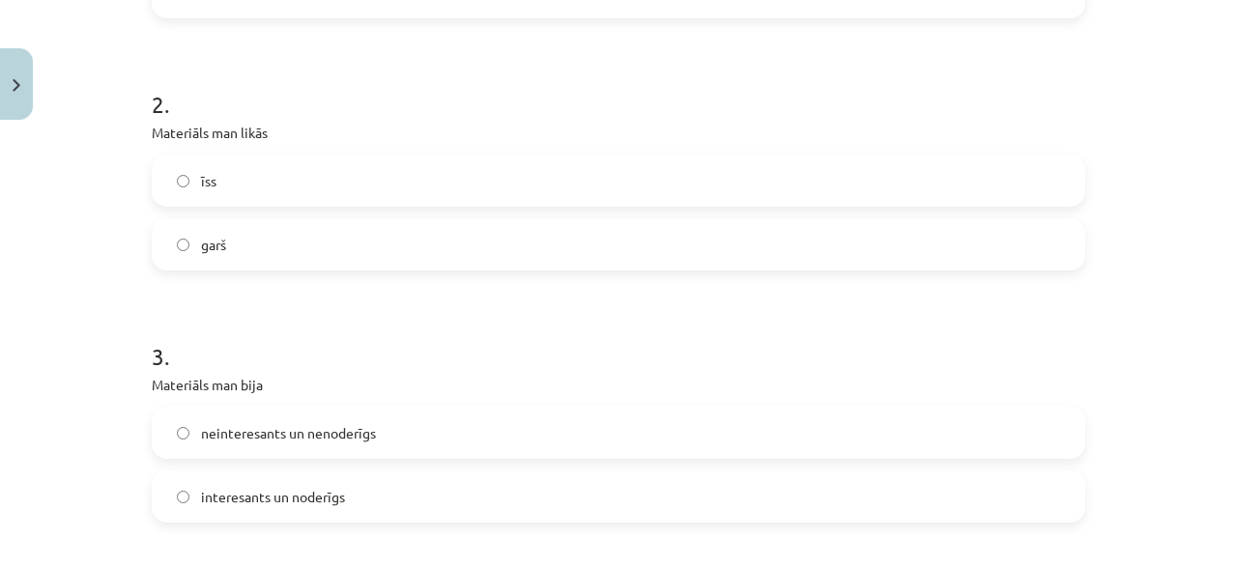
scroll to position [671, 0]
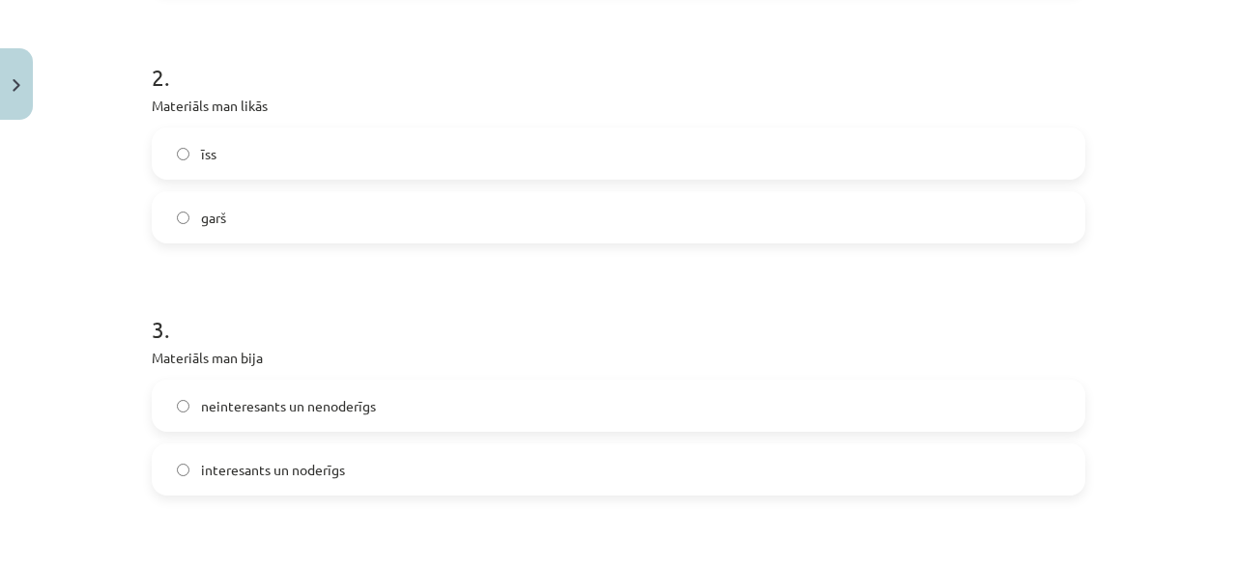
click at [268, 469] on span "interesants un noderīgs" at bounding box center [273, 470] width 144 height 20
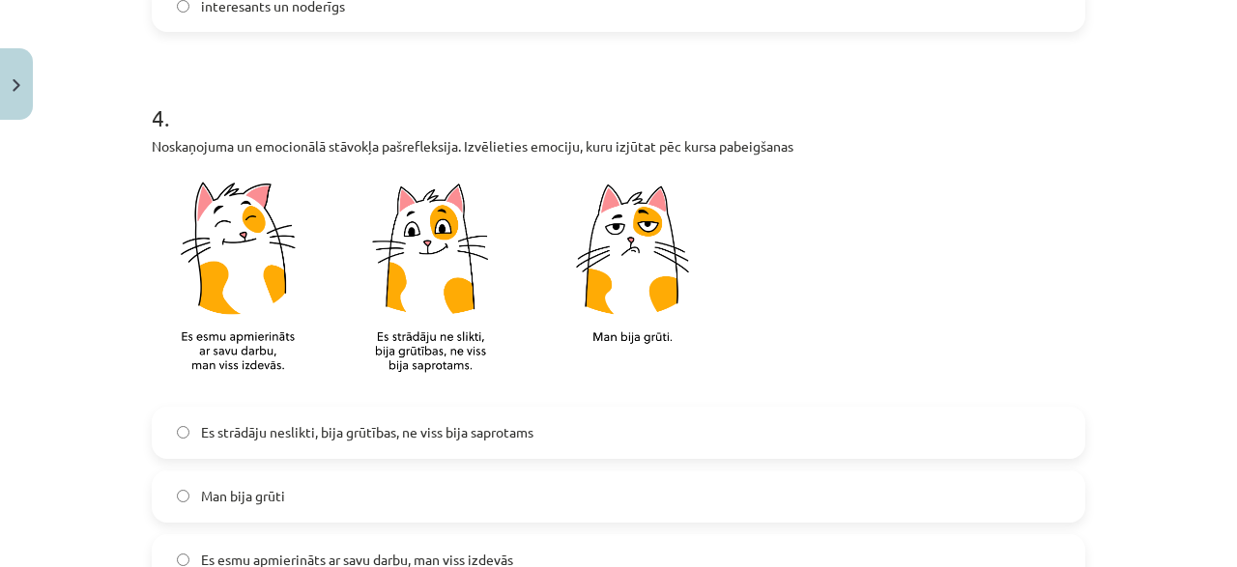
scroll to position [1228, 0]
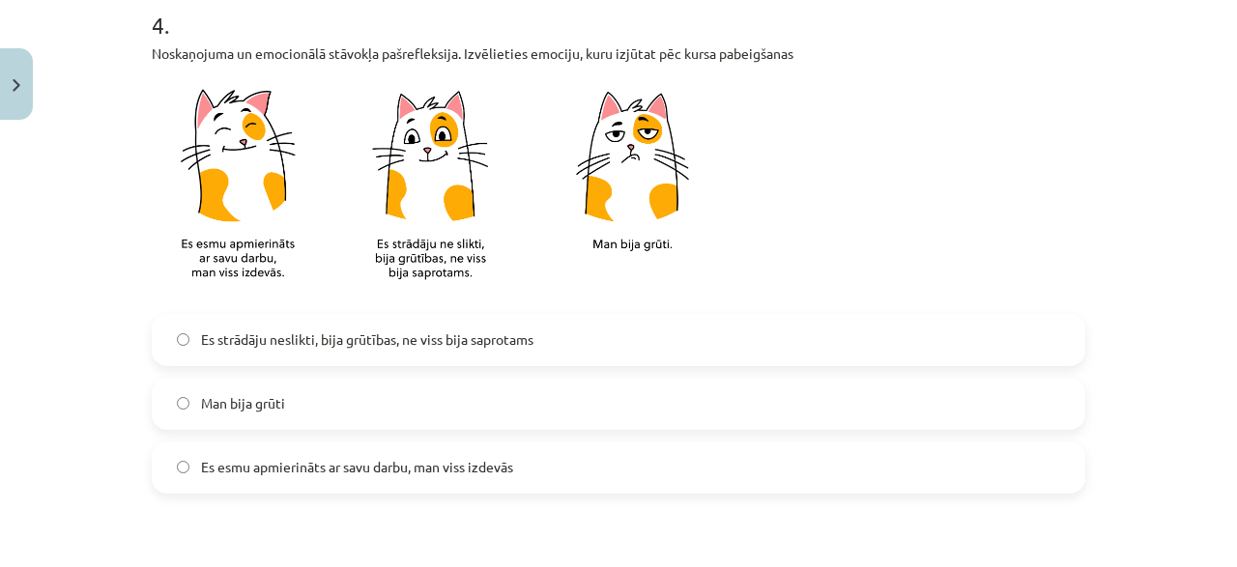
click at [467, 474] on span "Es esmu apmierināts ar savu darbu, man viss izdevās" at bounding box center [357, 467] width 312 height 20
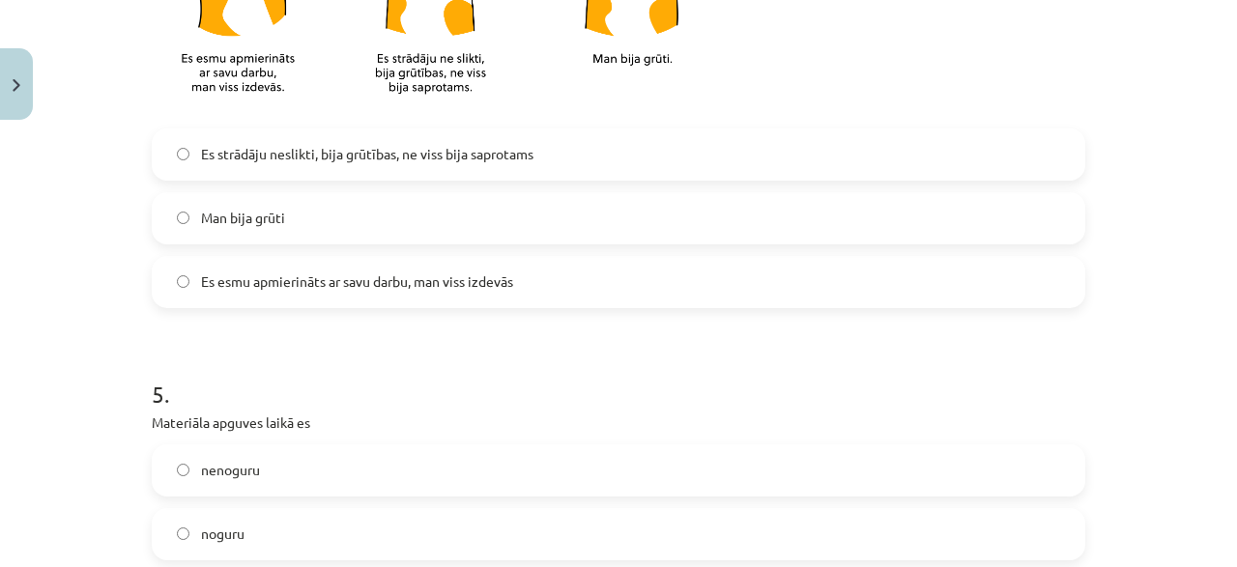
scroll to position [1506, 0]
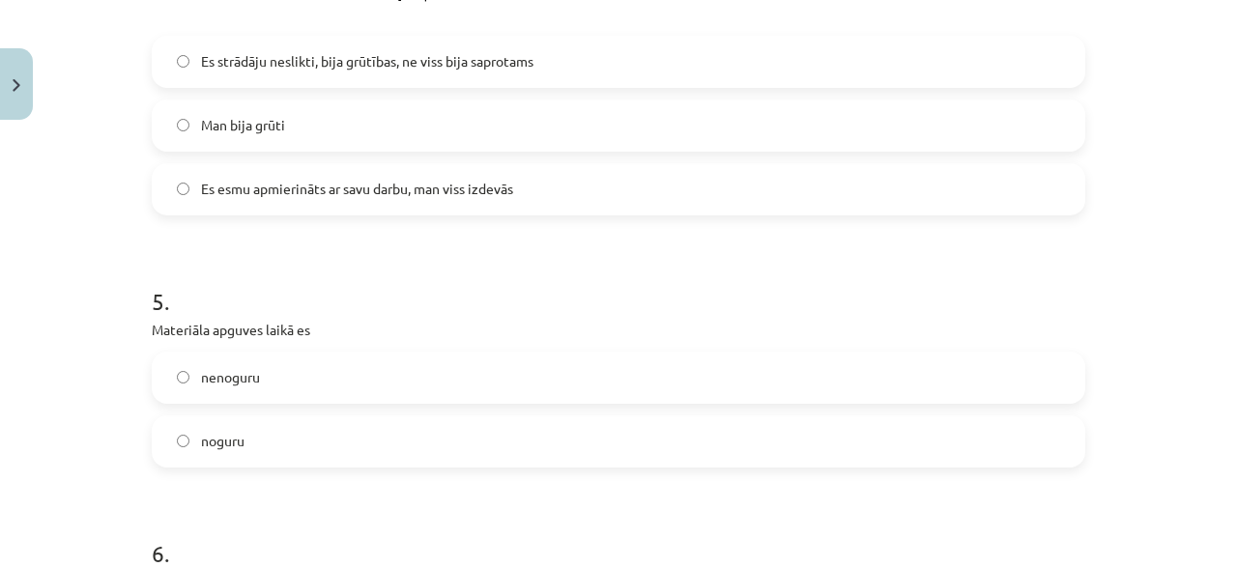
click at [310, 377] on label "nenoguru" at bounding box center [619, 378] width 930 height 48
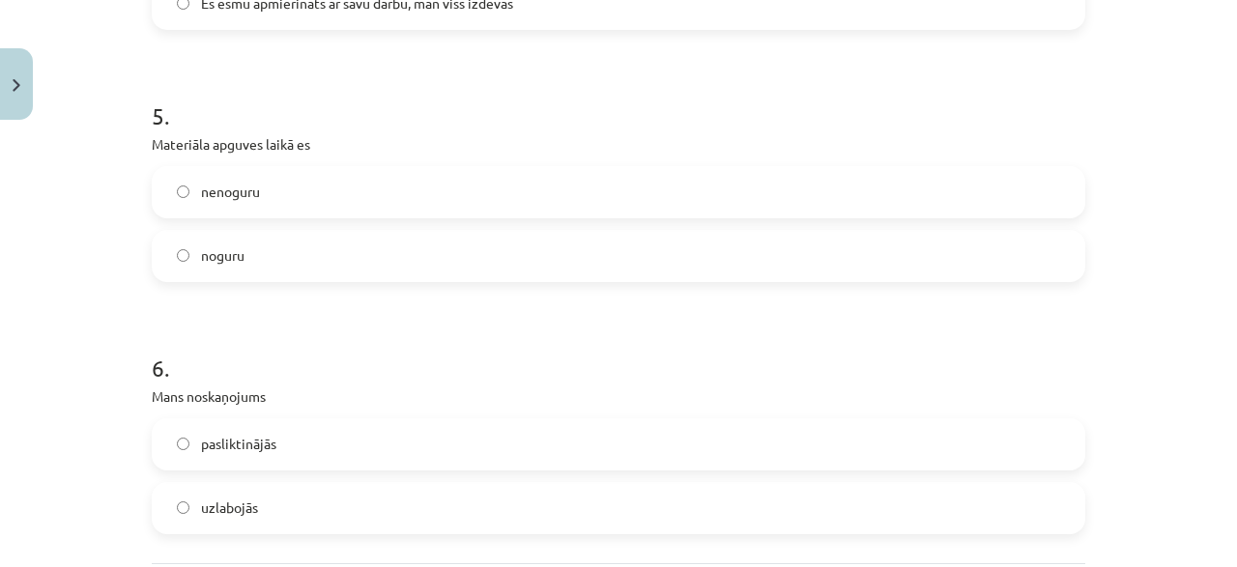
scroll to position [1784, 0]
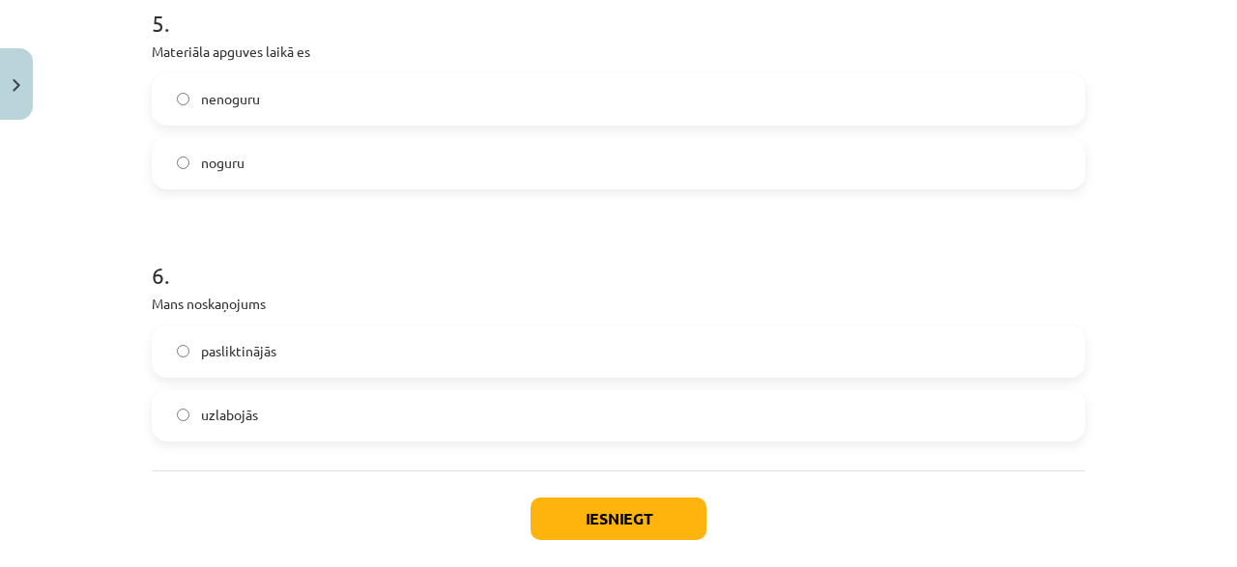
click at [256, 409] on span "uzlabojās" at bounding box center [229, 415] width 57 height 20
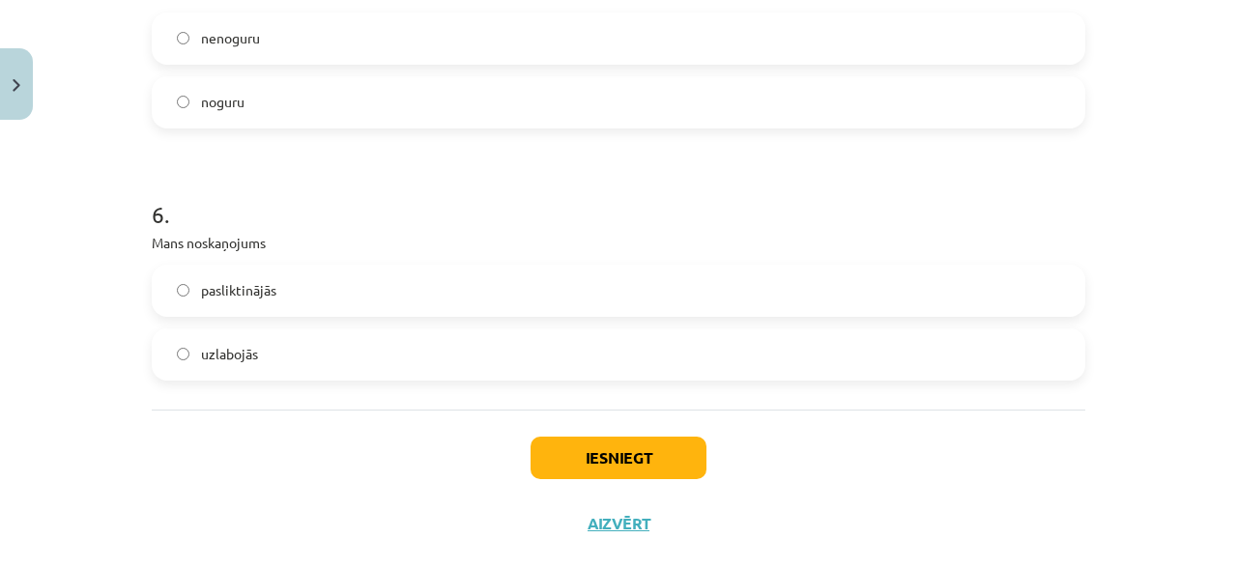
scroll to position [1877, 0]
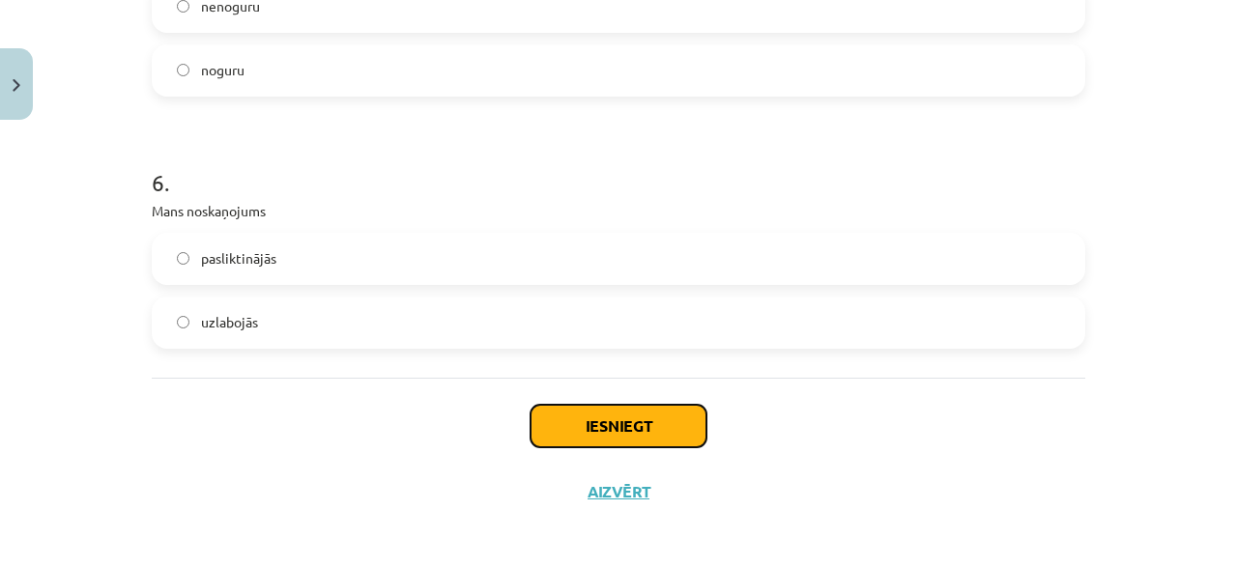
click at [602, 438] on button "Iesniegt" at bounding box center [619, 426] width 176 height 43
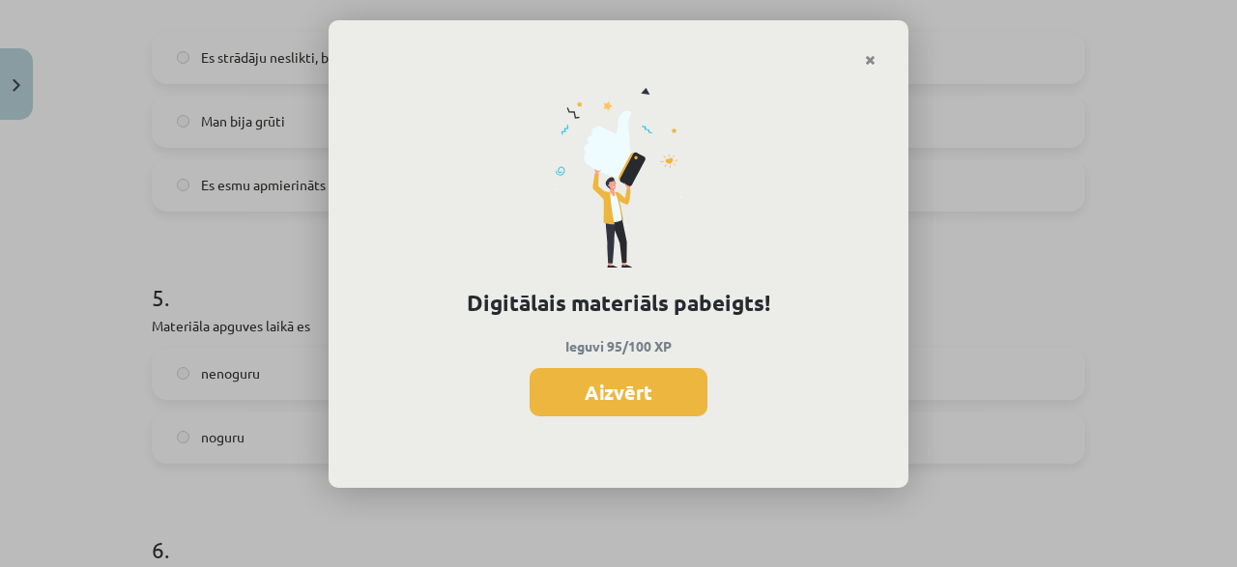
scroll to position [1417, 0]
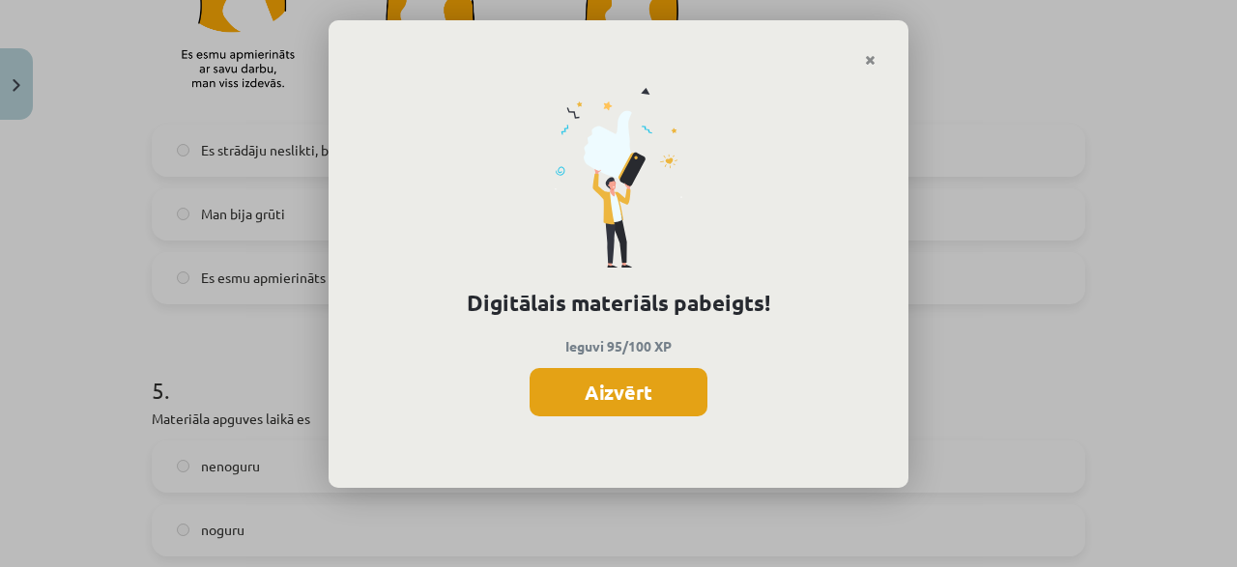
click at [558, 384] on button "Aizvērt" at bounding box center [619, 392] width 178 height 48
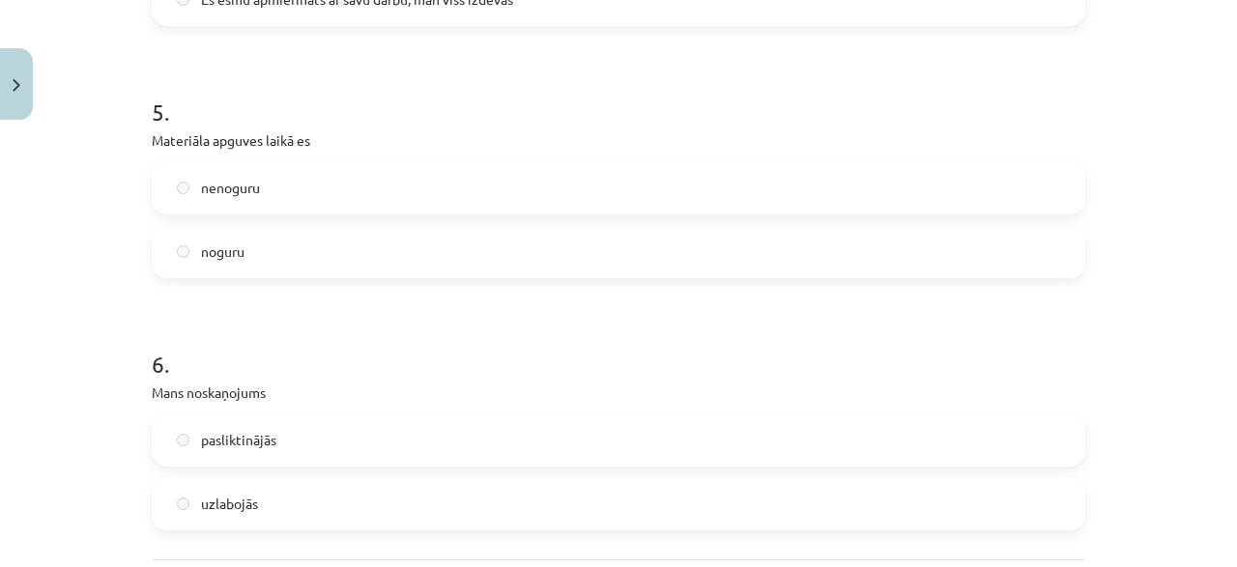
scroll to position [1881, 0]
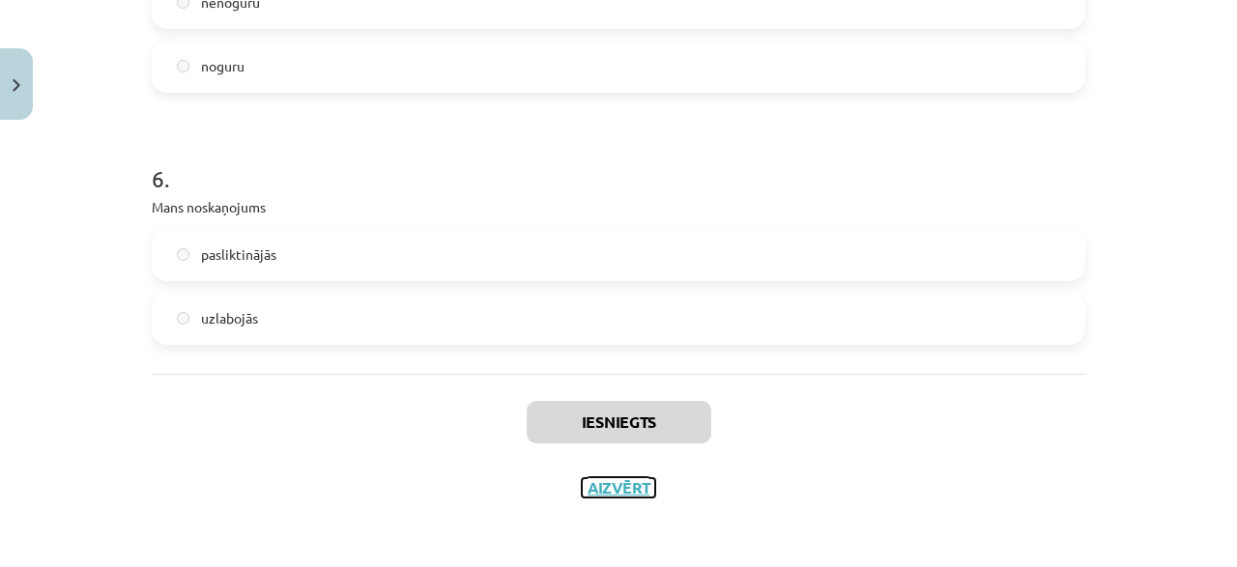
click at [621, 491] on button "Aizvērt" at bounding box center [618, 487] width 73 height 19
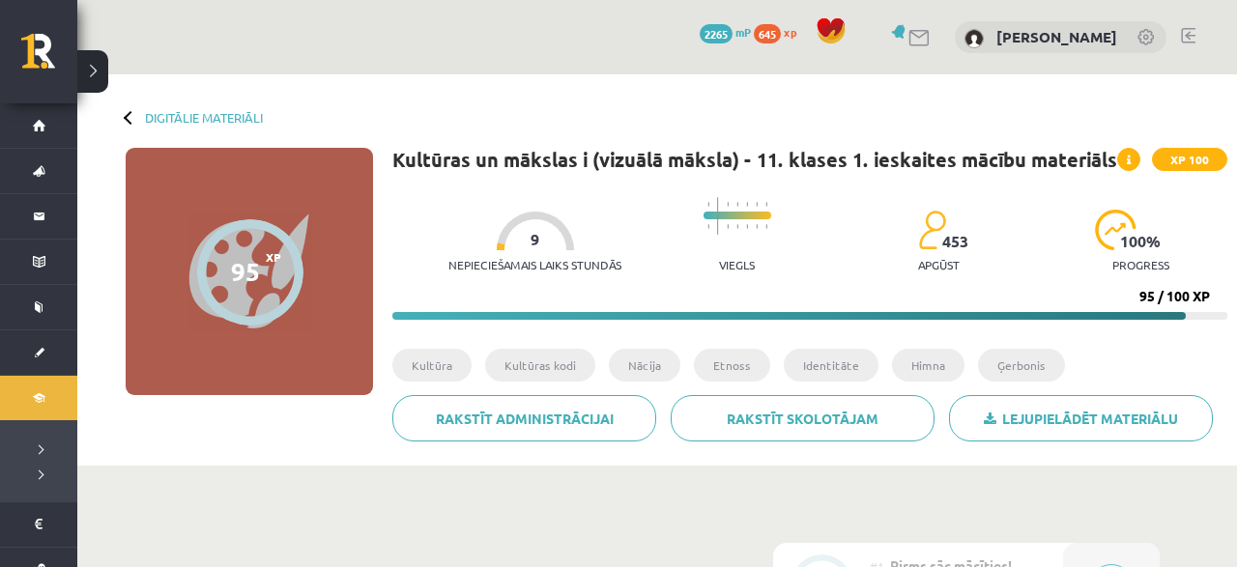
scroll to position [101, 0]
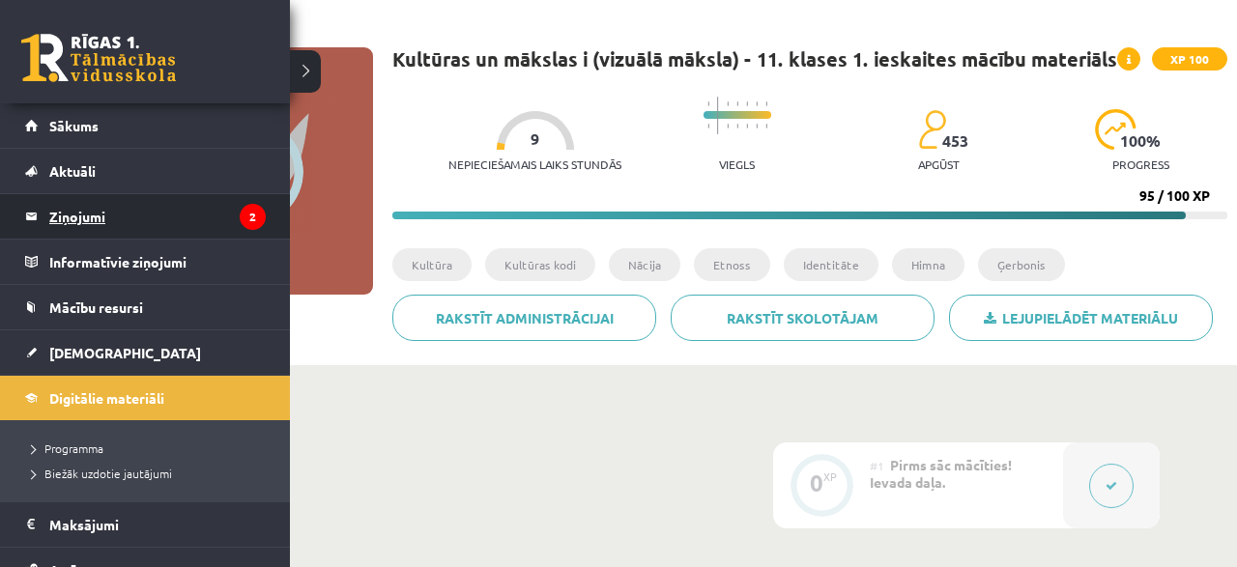
click at [90, 217] on legend "Ziņojumi 2" at bounding box center [157, 216] width 217 height 44
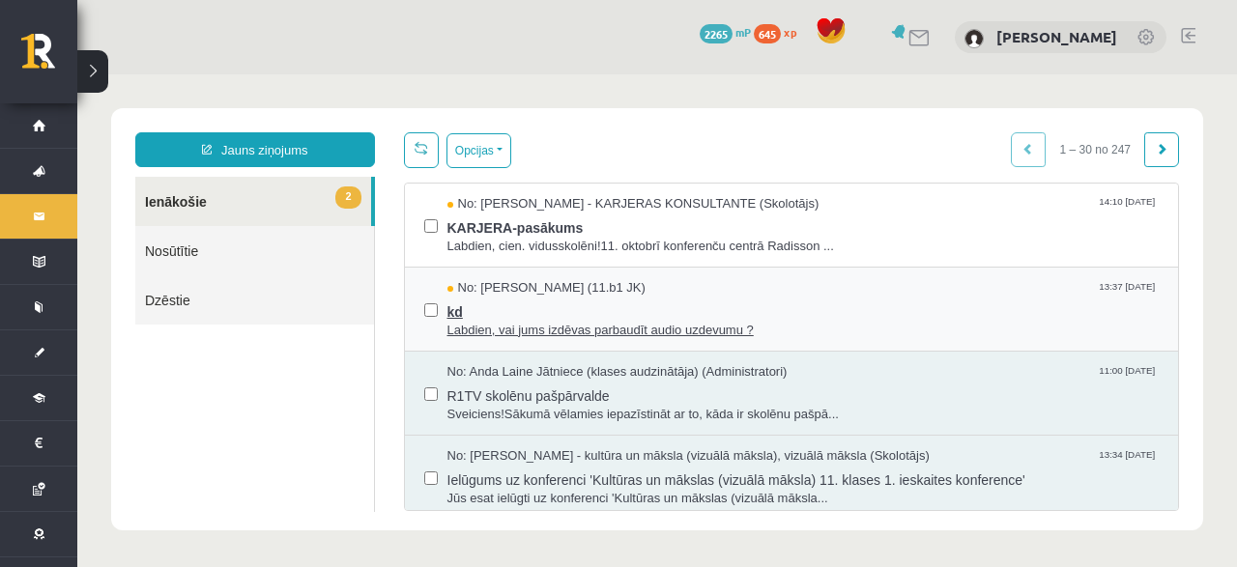
click at [475, 306] on span "kd" at bounding box center [804, 310] width 712 height 24
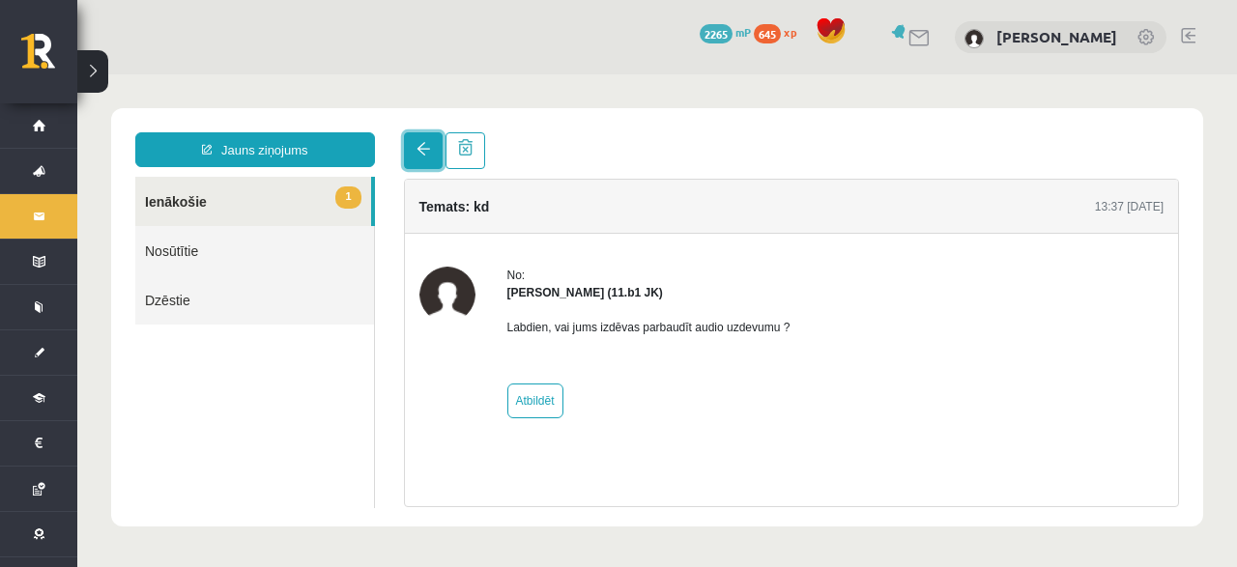
click at [414, 144] on link at bounding box center [423, 150] width 39 height 37
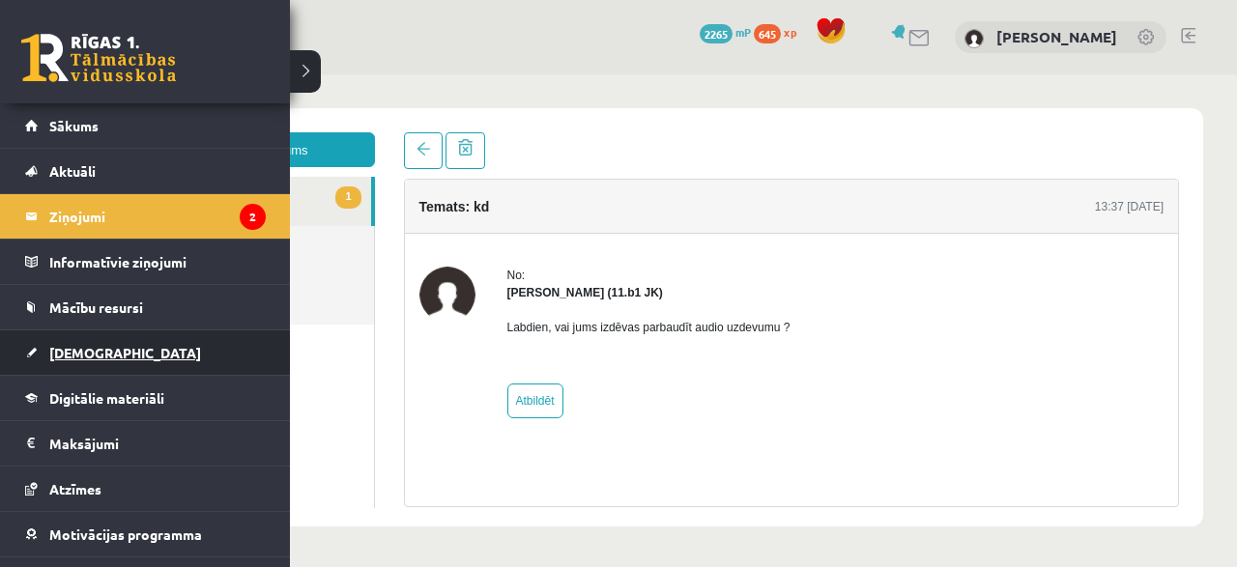
click at [37, 359] on link "[DEMOGRAPHIC_DATA]" at bounding box center [145, 353] width 241 height 44
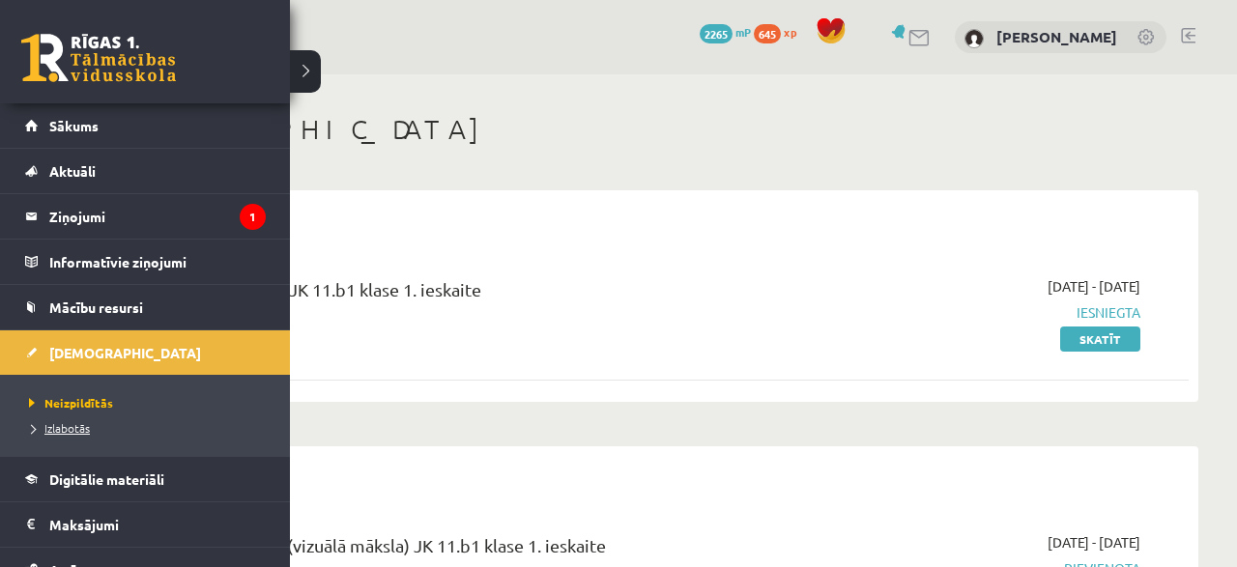
click at [65, 428] on span "Izlabotās" at bounding box center [57, 427] width 66 height 15
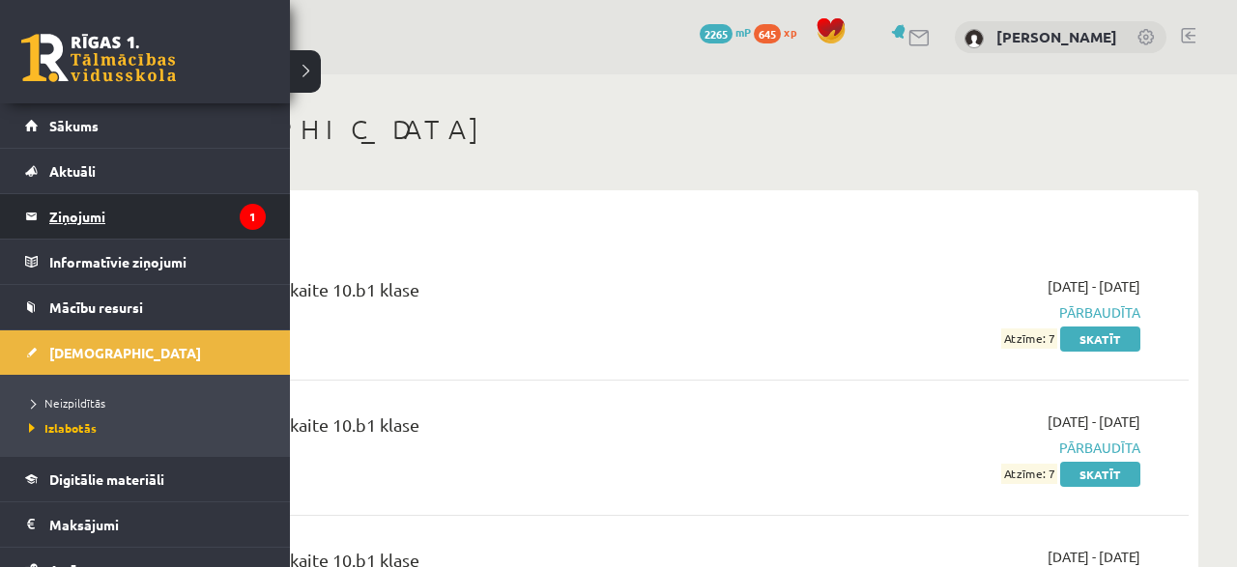
click at [71, 217] on legend "Ziņojumi 1" at bounding box center [157, 216] width 217 height 44
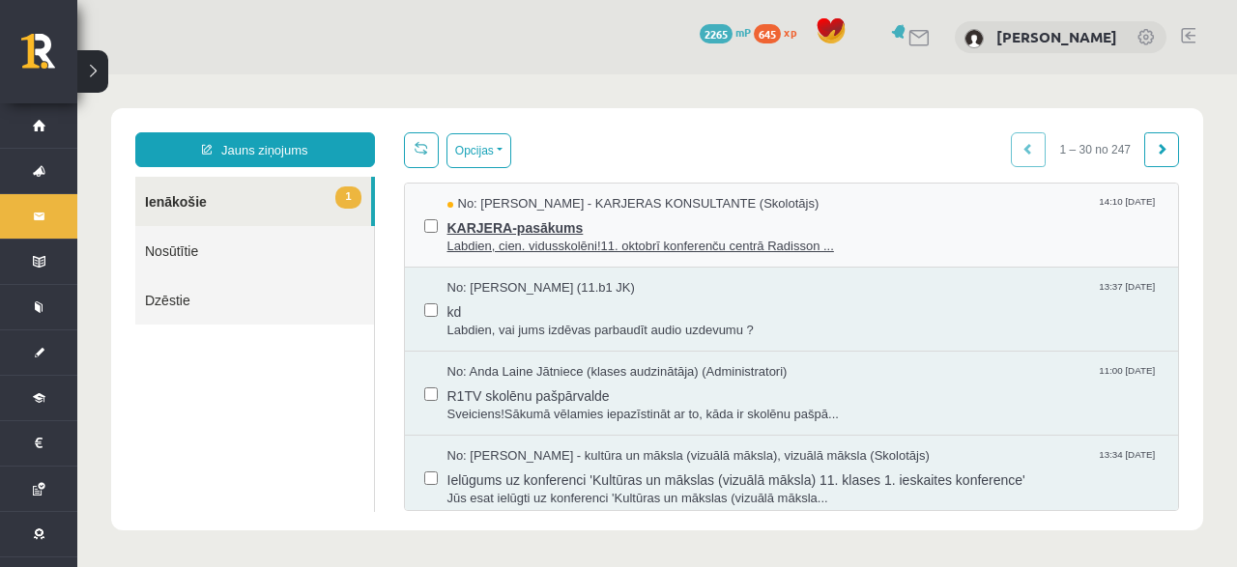
click at [509, 238] on span "Labdien, cien. vidusskolēni!11. oktobrī konferenču centrā Radisson ..." at bounding box center [804, 247] width 712 height 18
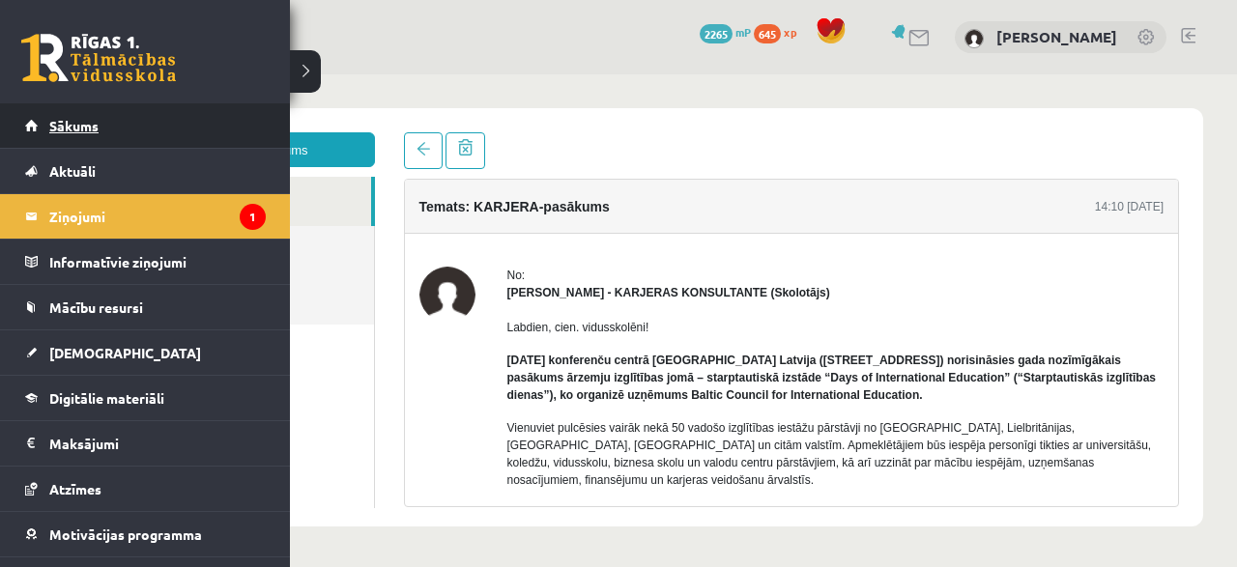
click at [55, 128] on span "Sākums" at bounding box center [73, 125] width 49 height 17
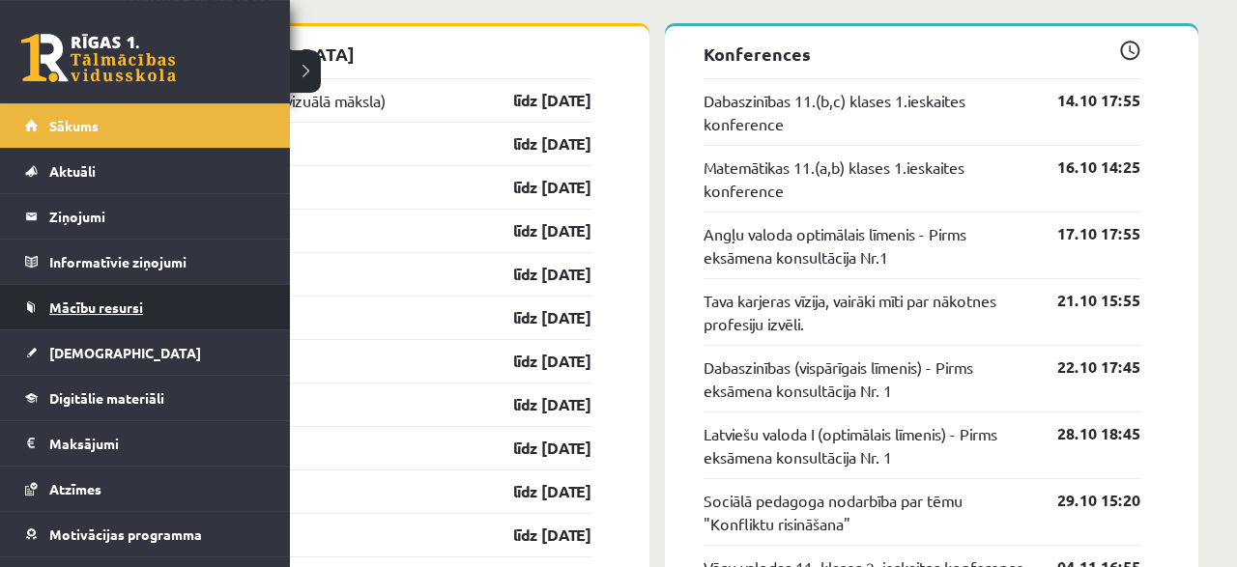
scroll to position [1740, 0]
